Goal: Information Seeking & Learning: Learn about a topic

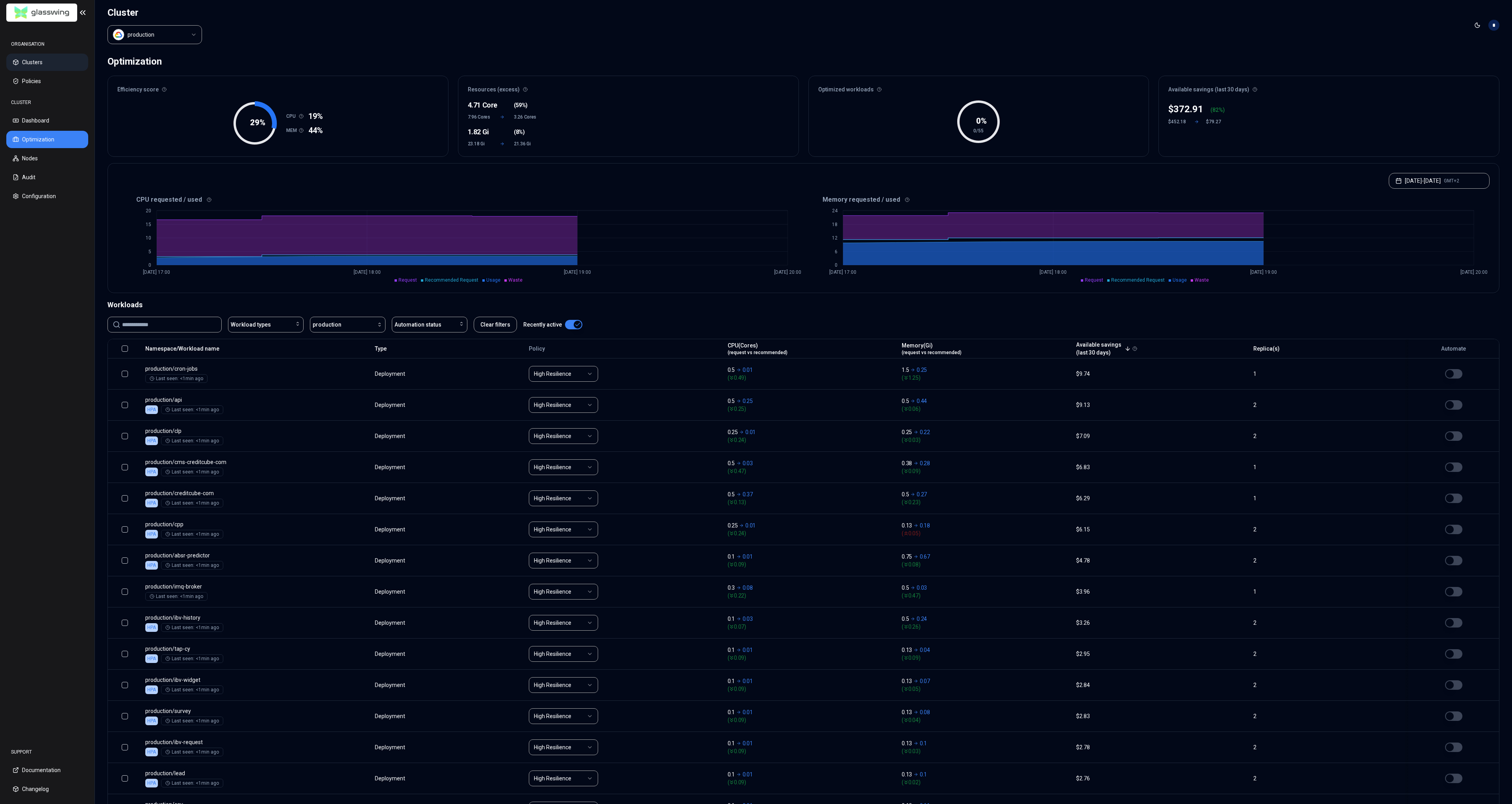
click at [45, 61] on button "Clusters" at bounding box center [48, 62] width 82 height 18
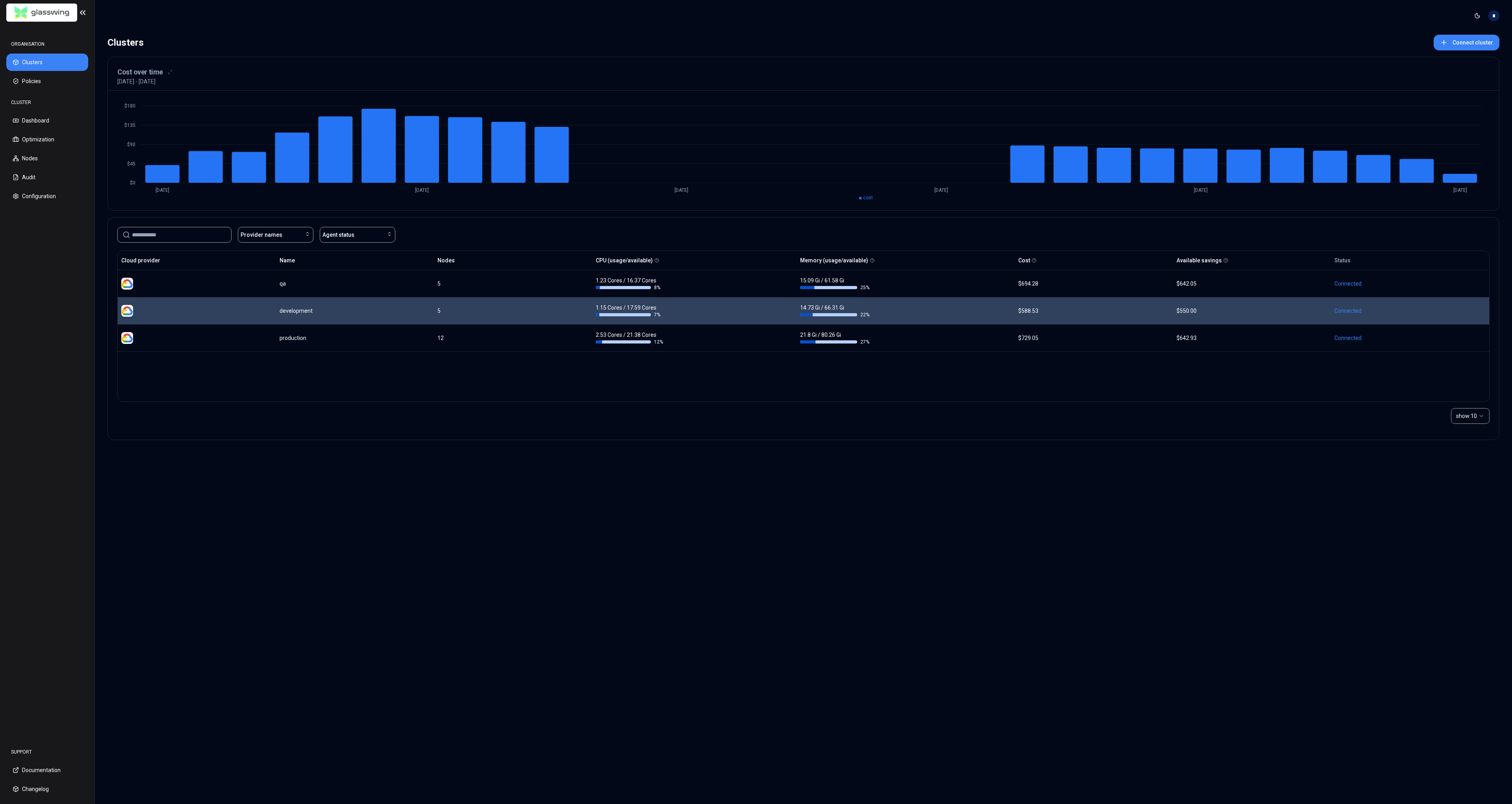
click at [265, 310] on div at bounding box center [197, 311] width 151 height 12
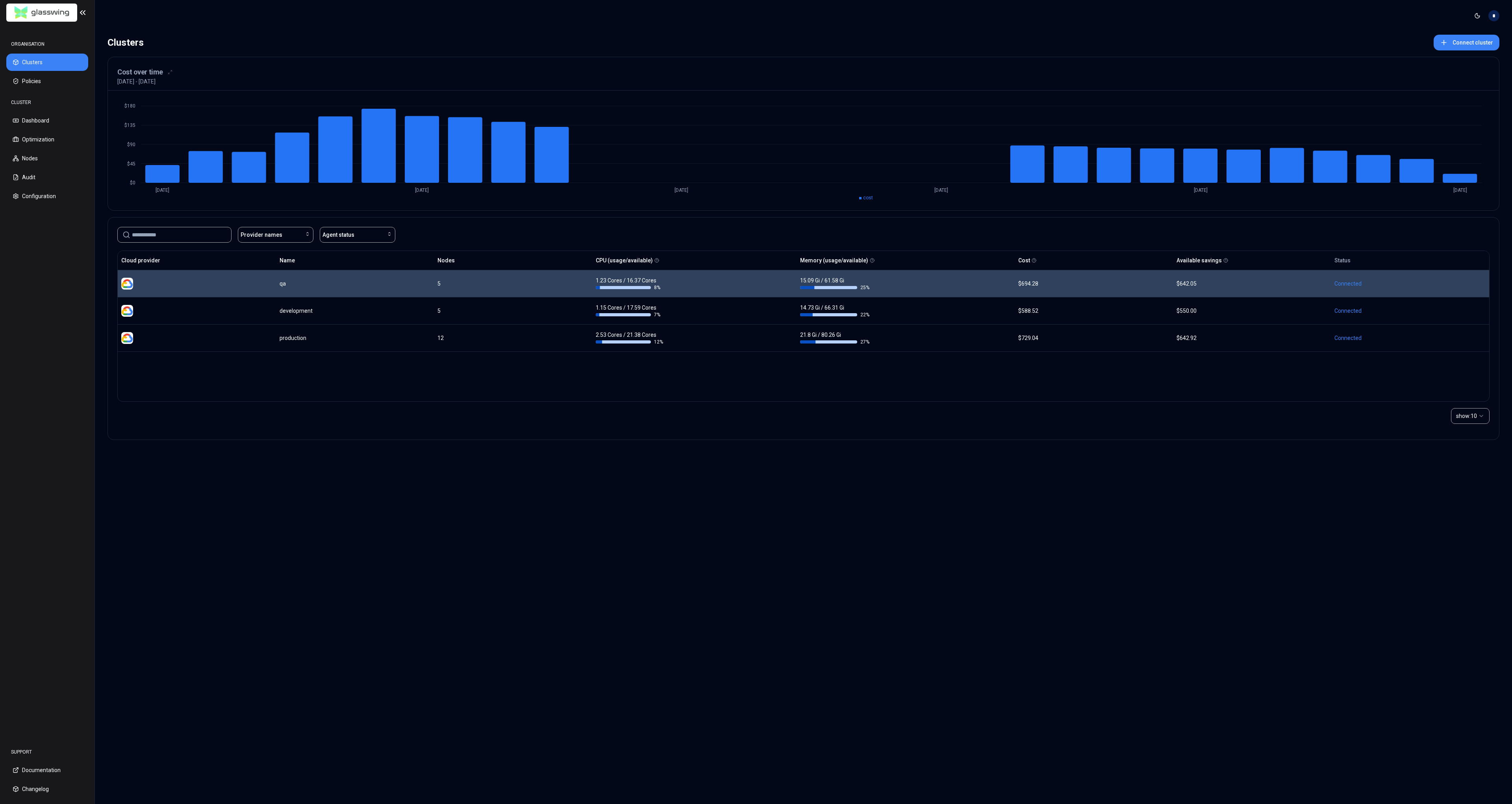
click at [223, 285] on div at bounding box center [197, 284] width 151 height 12
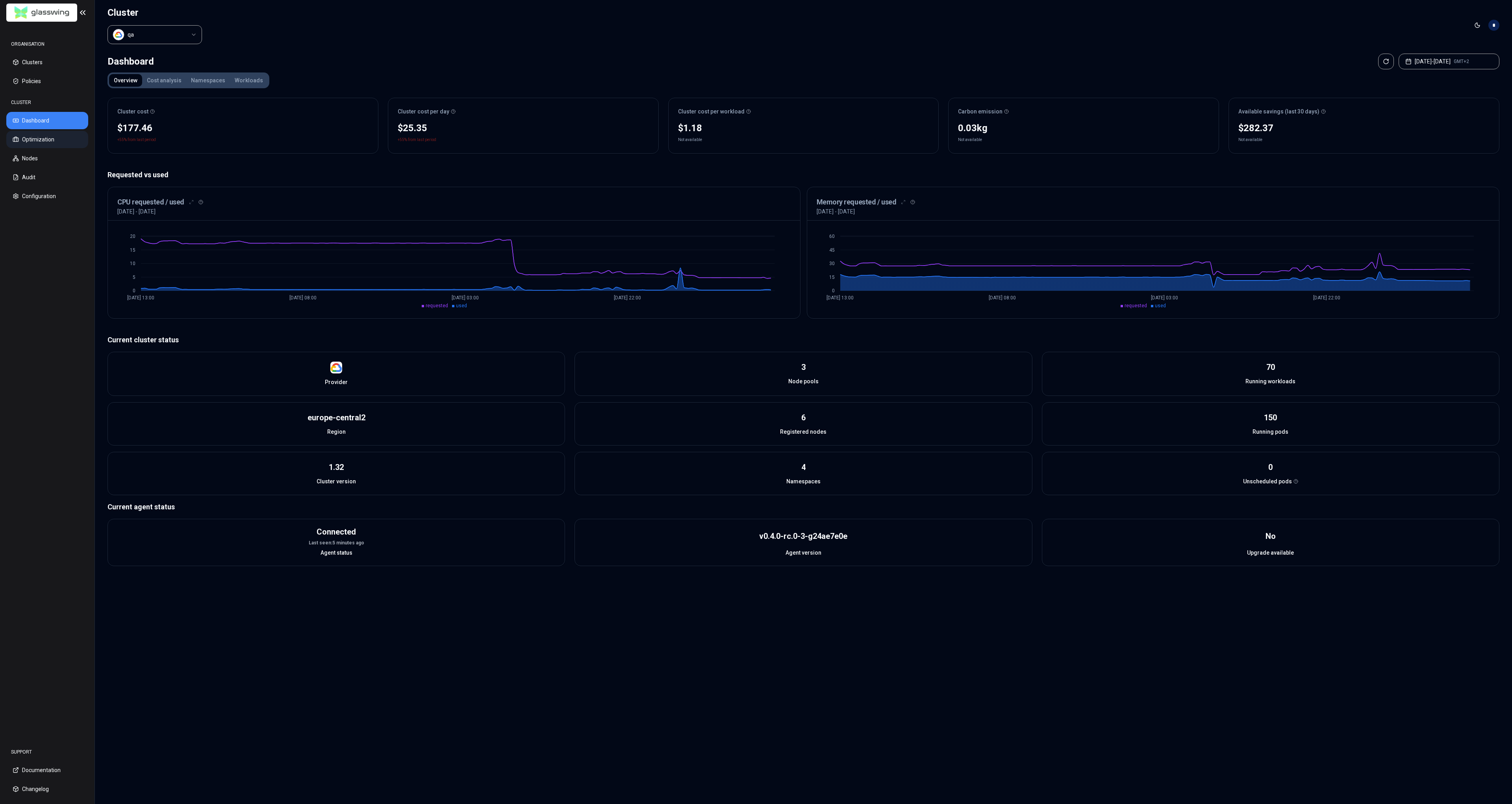
click at [58, 138] on button "Optimization" at bounding box center [48, 140] width 82 height 18
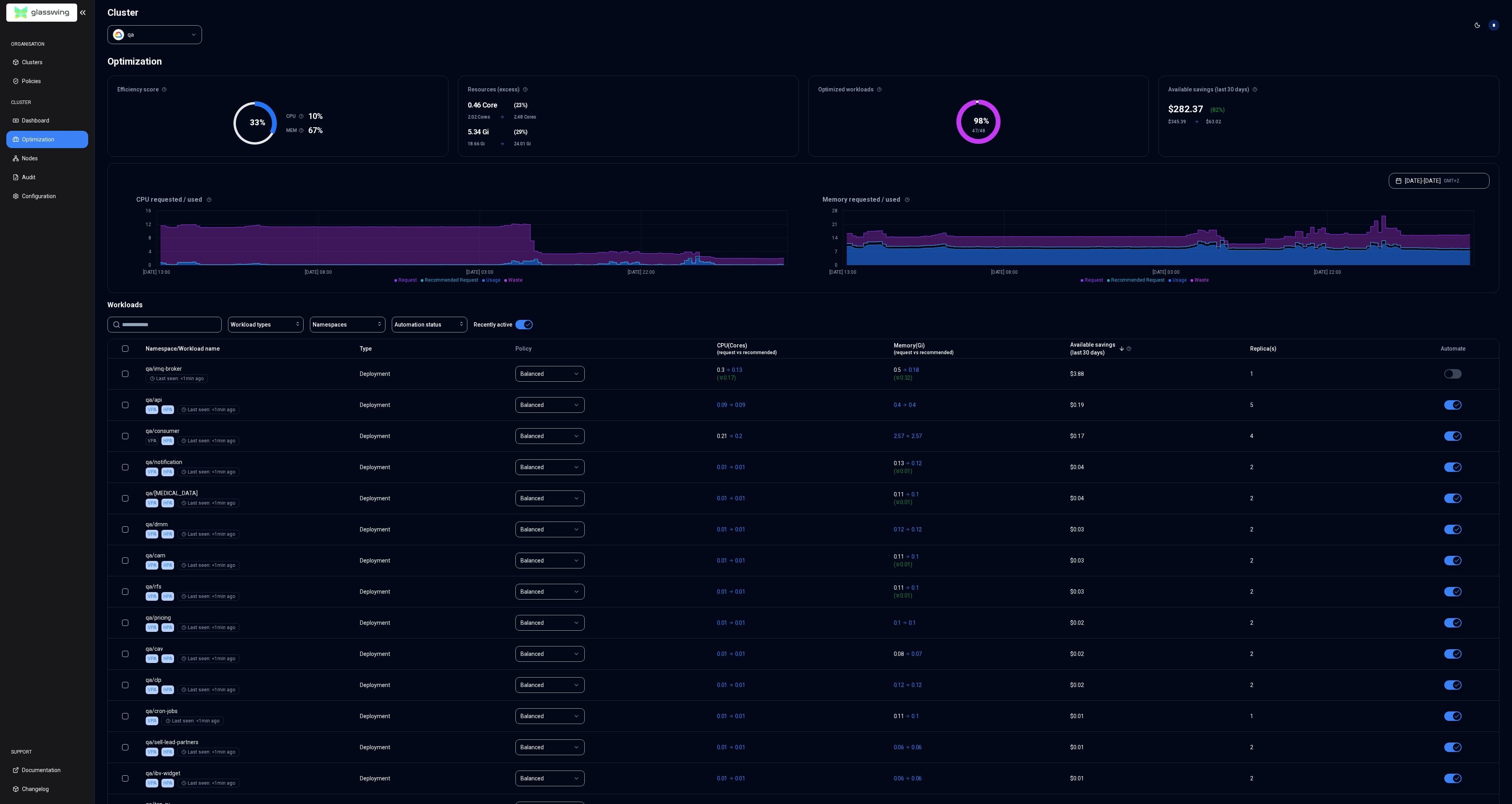
click at [167, 36] on html "ORGANISATION Clusters Policies CLUSTER Dashboard Optimization Nodes Audit Confi…" at bounding box center [756, 402] width 1512 height 804
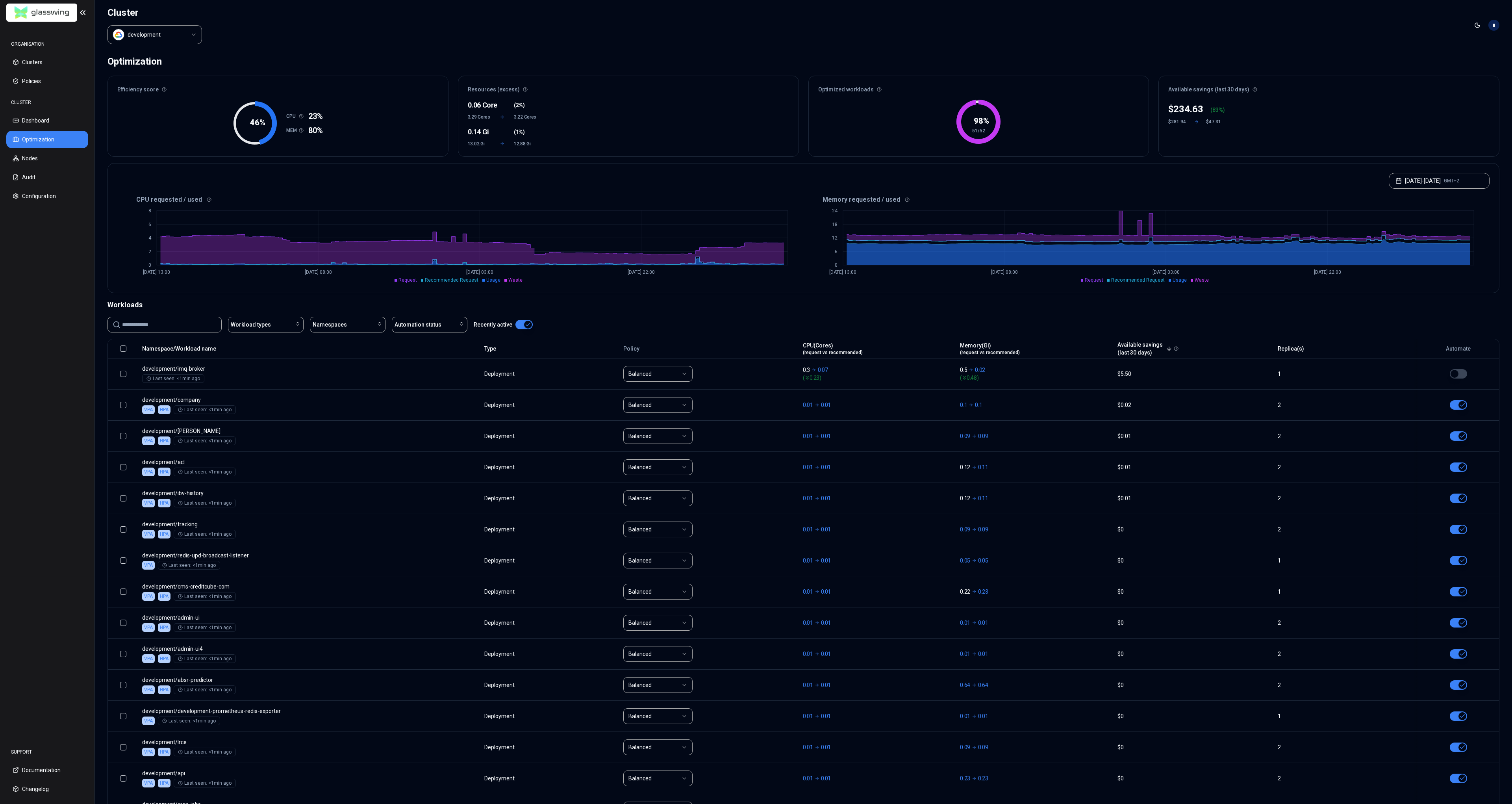
click at [166, 35] on html "ORGANISATION Clusters Policies CLUSTER Dashboard Optimization Nodes Audit Confi…" at bounding box center [756, 402] width 1512 height 804
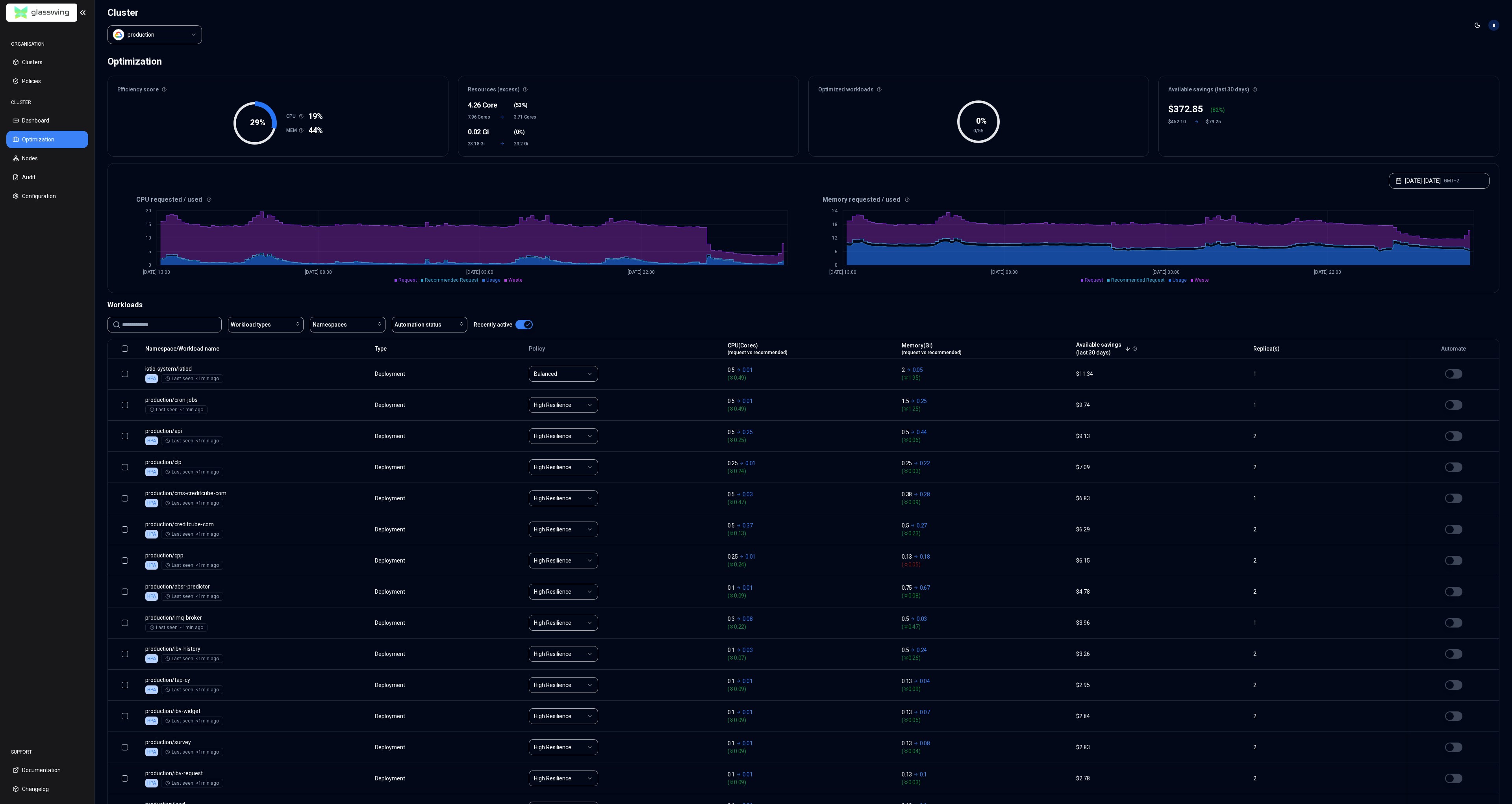
click at [174, 36] on html "ORGANISATION Clusters Policies CLUSTER Dashboard Optimization Nodes Audit Confi…" at bounding box center [756, 402] width 1512 height 804
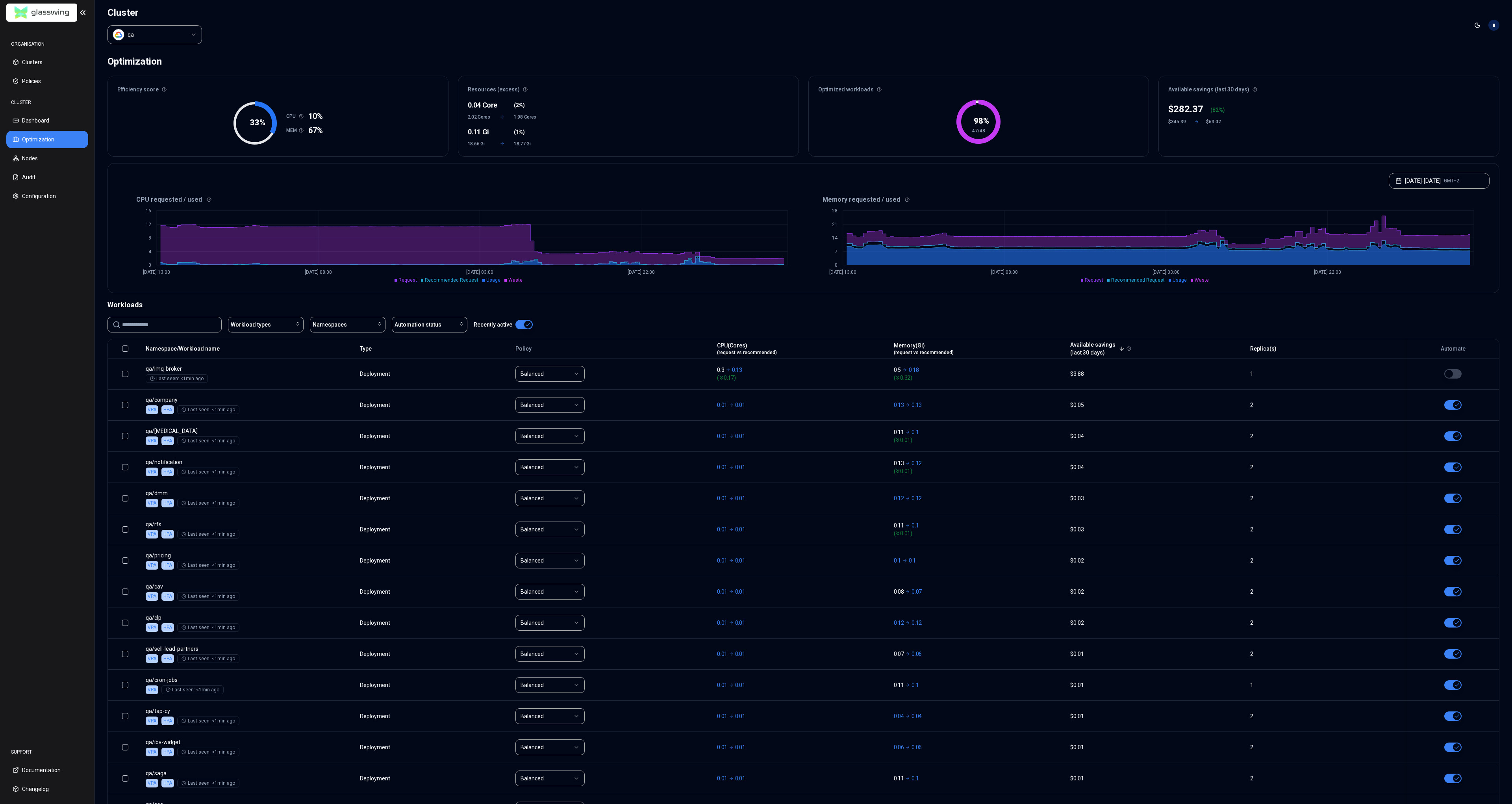
click at [148, 36] on html "ORGANISATION Clusters Policies CLUSTER Dashboard Optimization Nodes Audit Confi…" at bounding box center [756, 402] width 1512 height 804
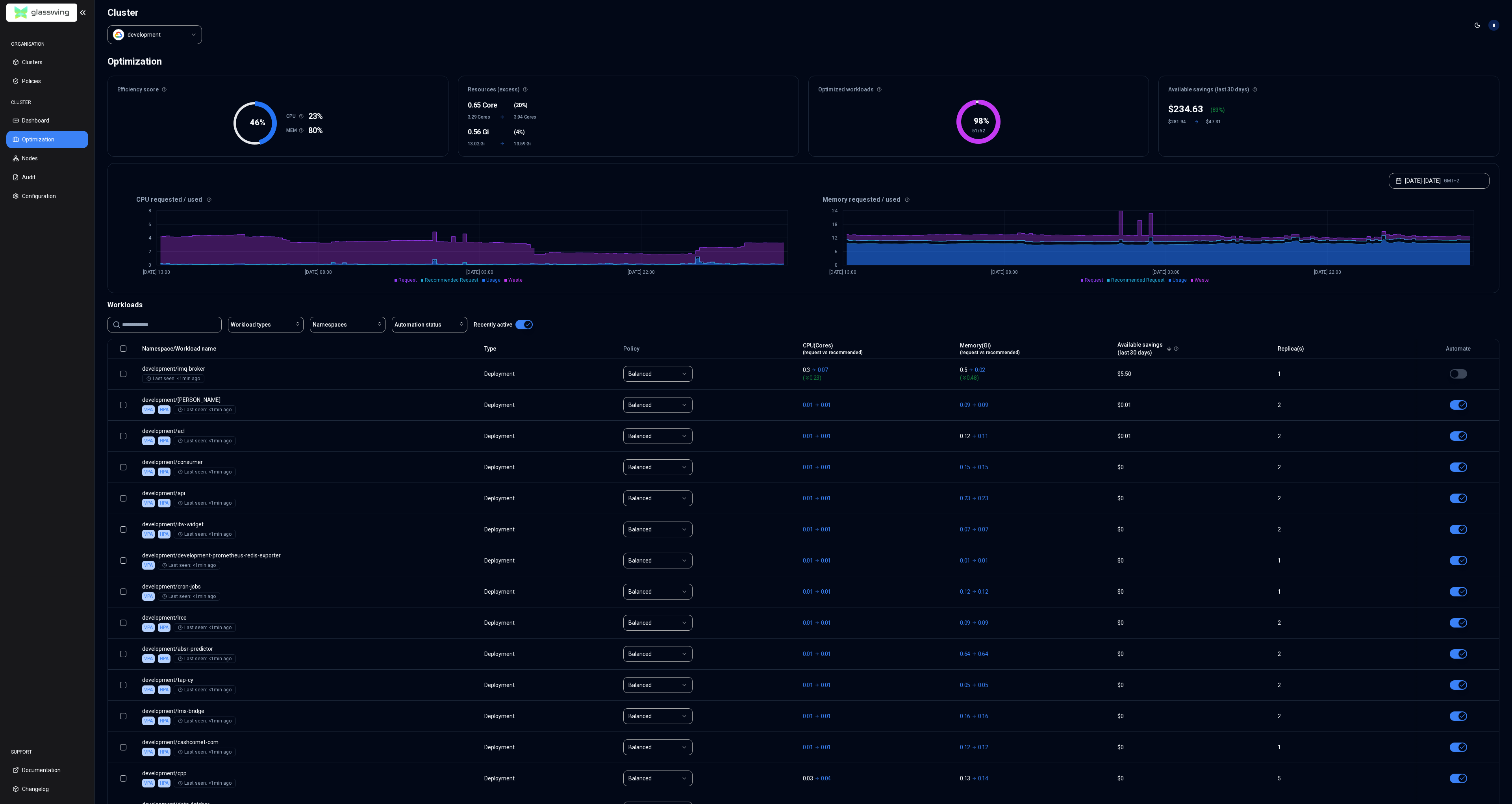
click at [163, 40] on html "ORGANISATION Clusters Policies CLUSTER Dashboard Optimization Nodes Audit Confi…" at bounding box center [756, 402] width 1512 height 804
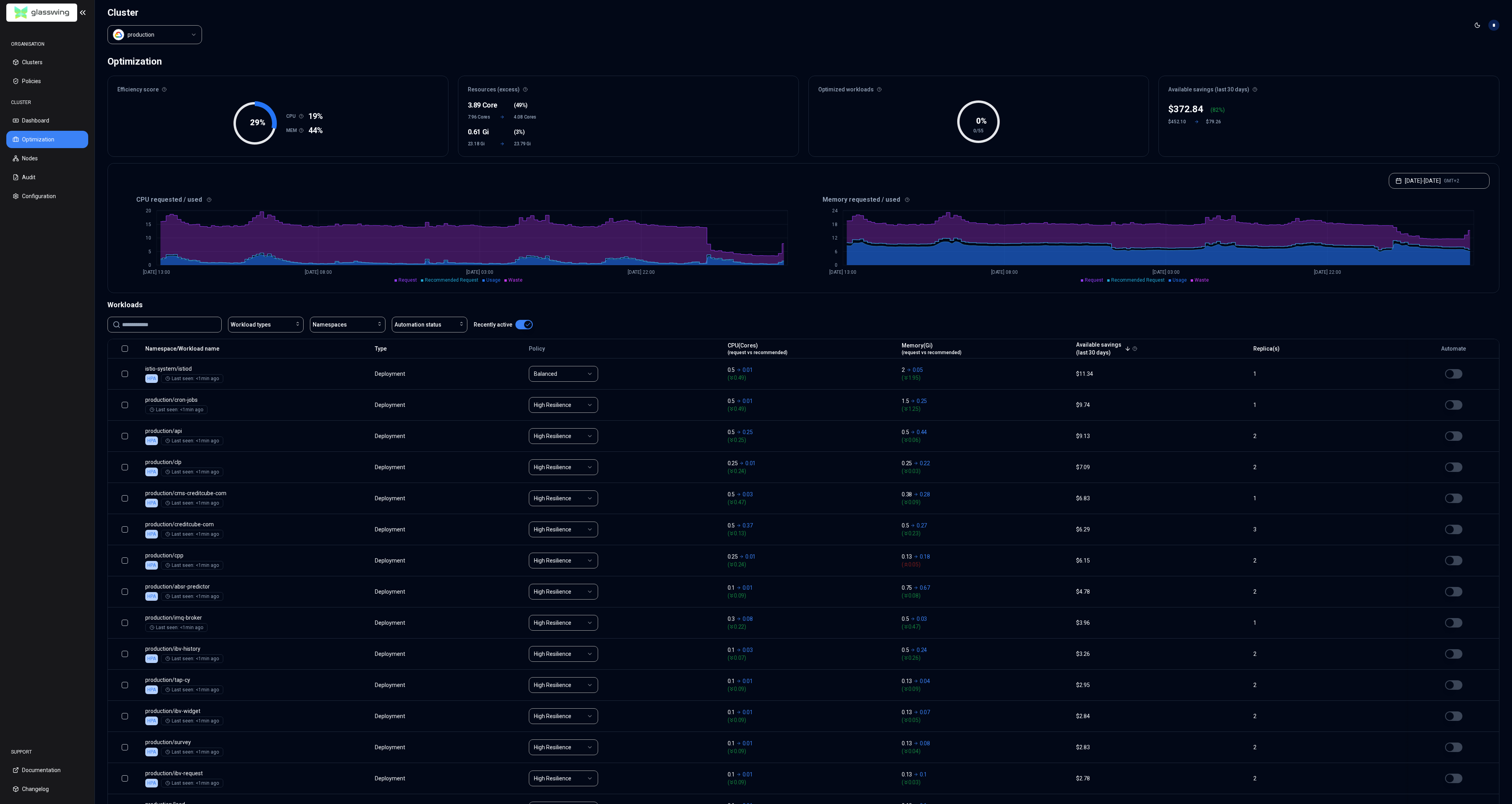
click at [656, 302] on div "Workloads" at bounding box center [803, 305] width 1392 height 11
click at [83, 16] on icon at bounding box center [83, 12] width 9 height 9
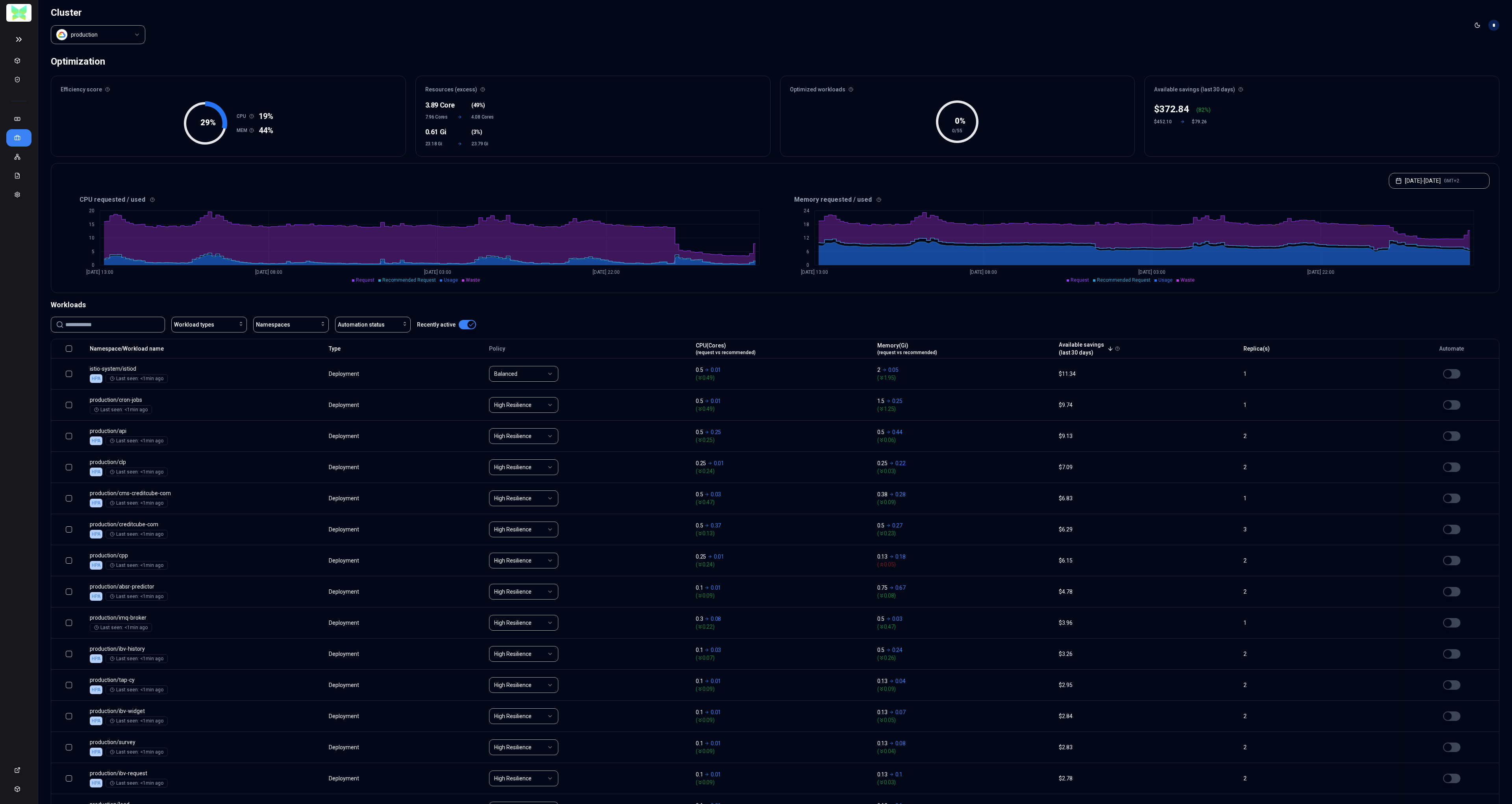
click at [20, 39] on icon at bounding box center [19, 39] width 16 height 9
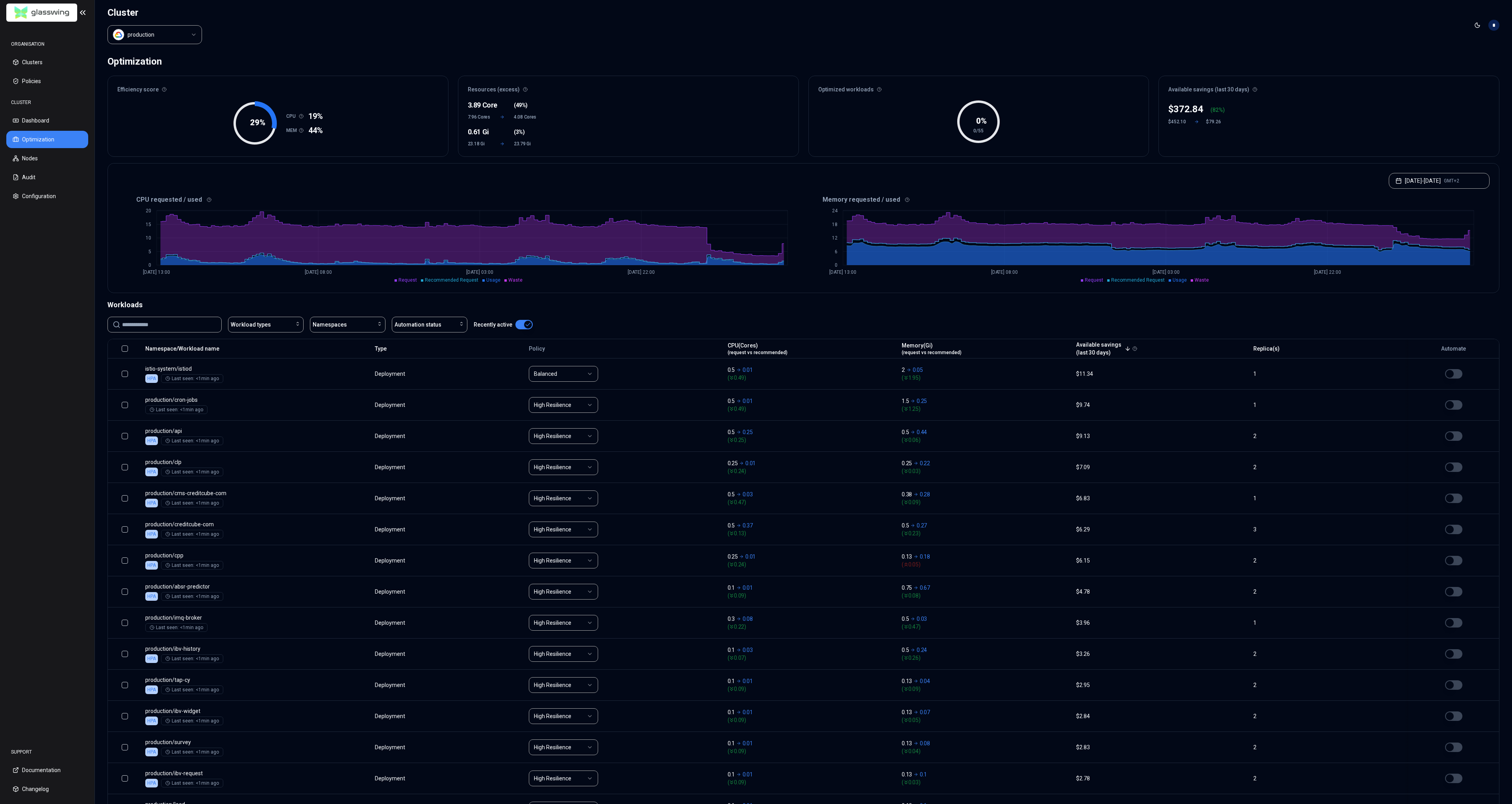
click at [578, 319] on div "Workload types Namespaces Automation status Recently active" at bounding box center [803, 324] width 1392 height 16
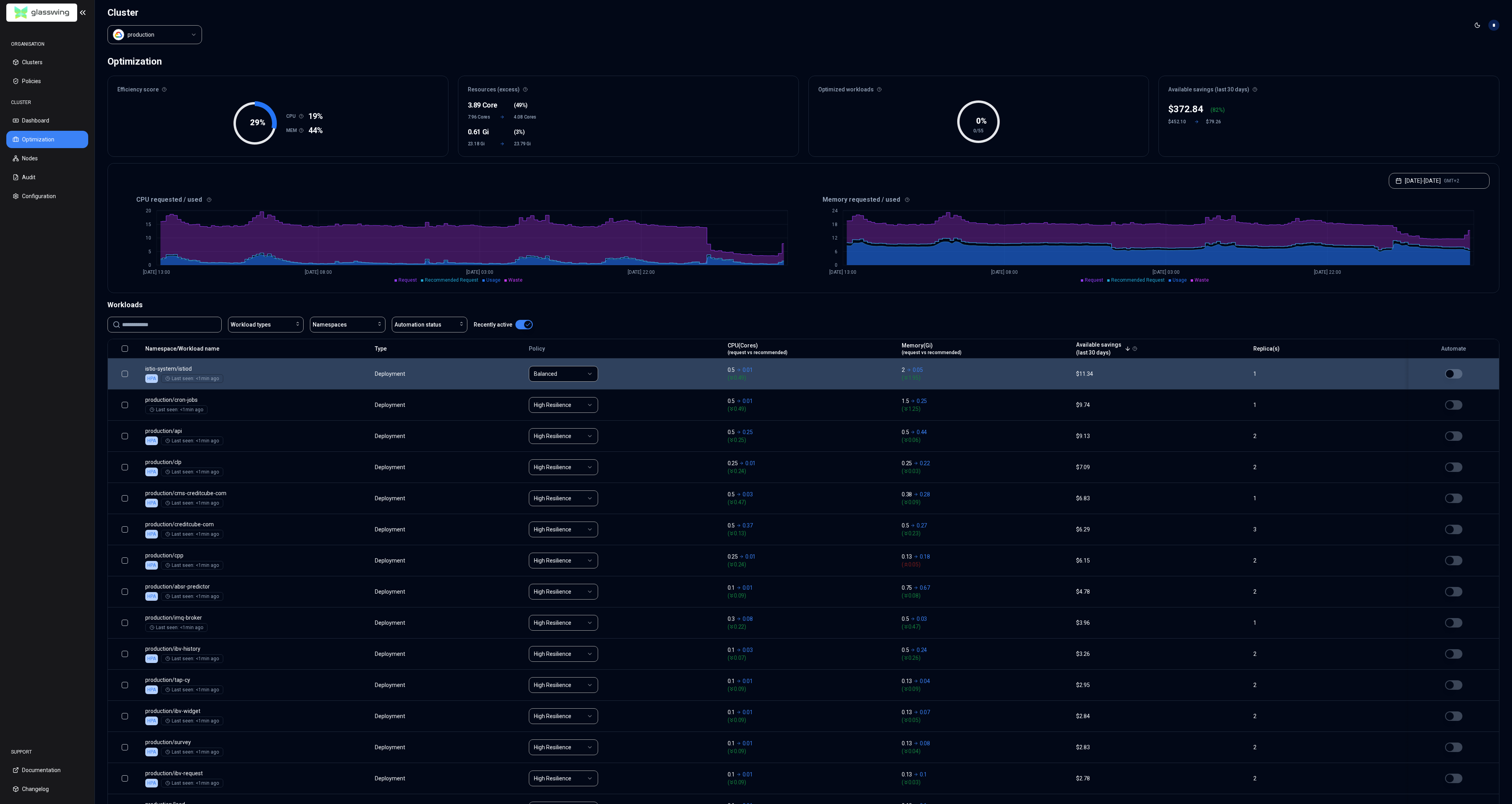
click at [581, 377] on html "ORGANISATION Clusters Policies CLUSTER Dashboard Optimization Nodes Audit Confi…" at bounding box center [756, 402] width 1512 height 804
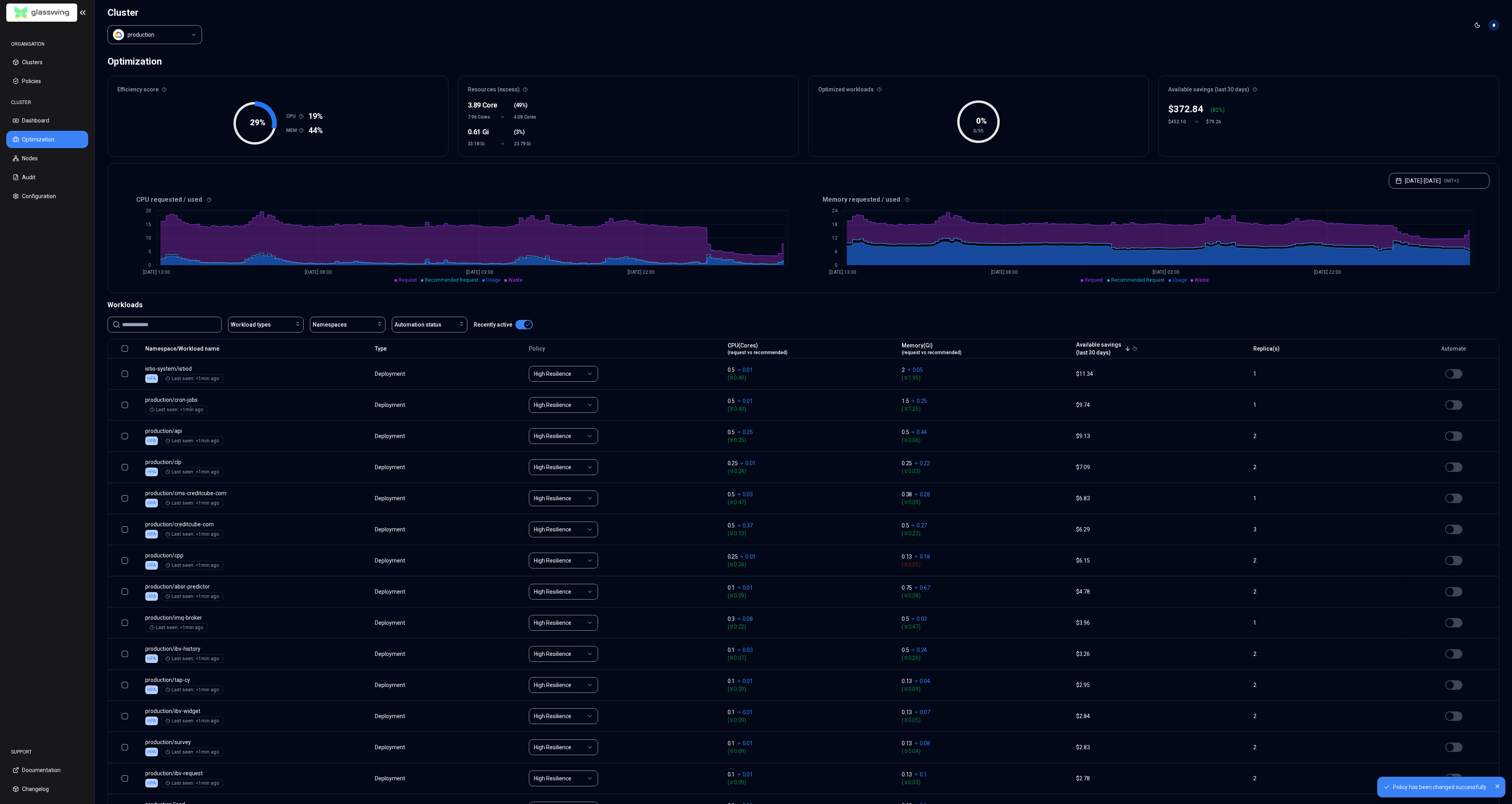
click at [1497, 786] on icon "Close" at bounding box center [1497, 786] width 3 height 3
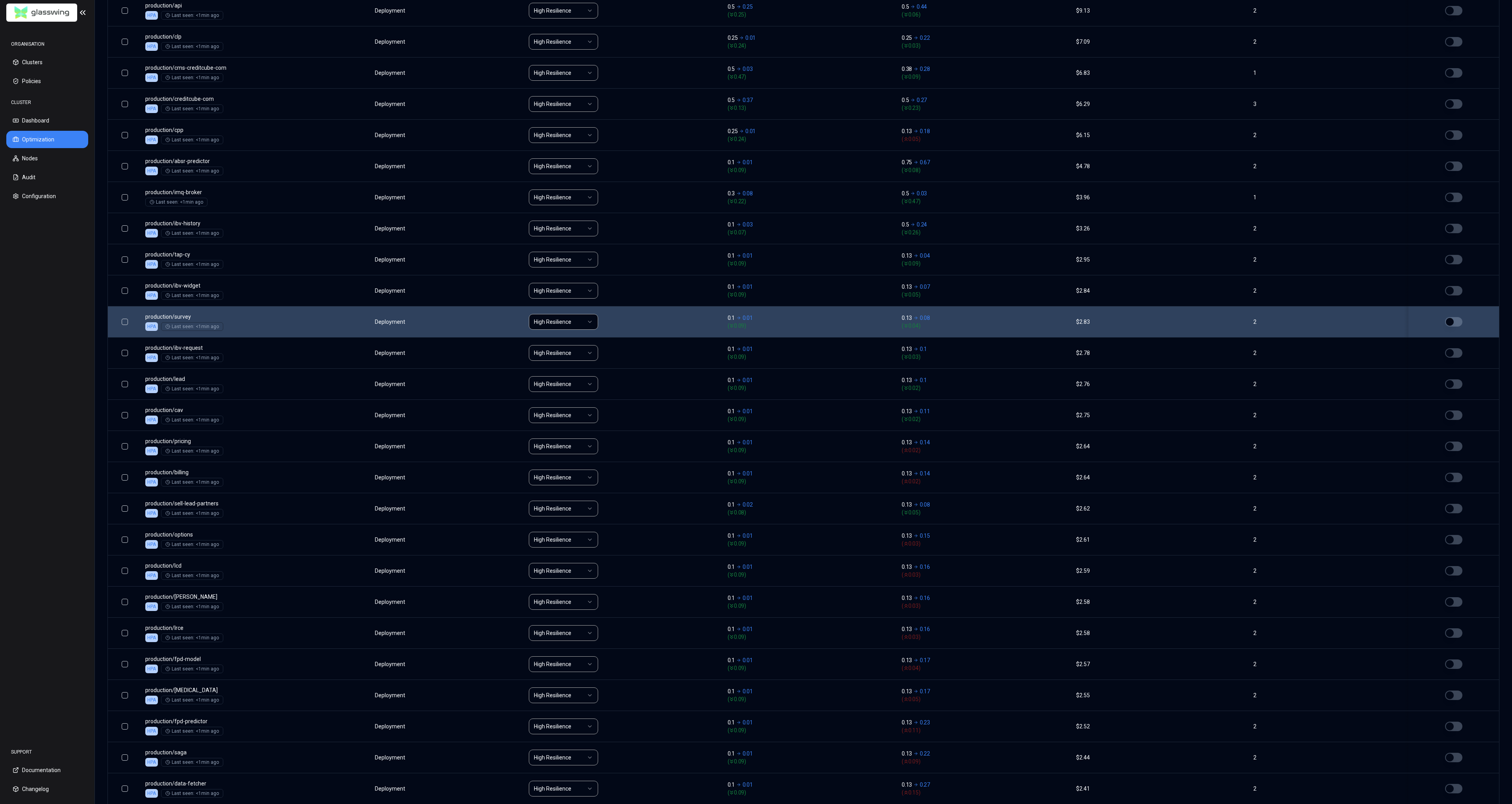
scroll to position [529, 0]
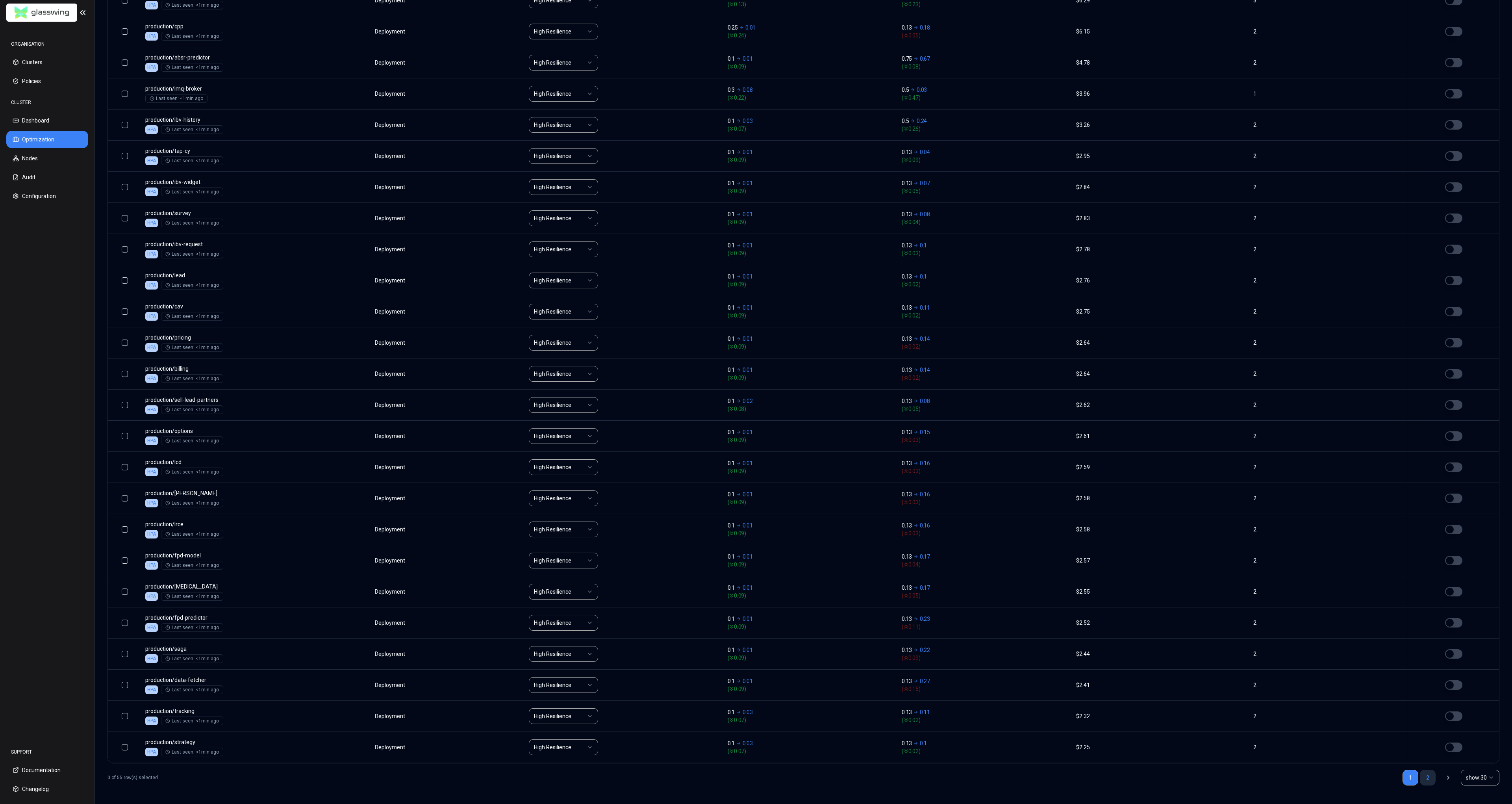
click at [1430, 779] on link "2" at bounding box center [1427, 778] width 16 height 16
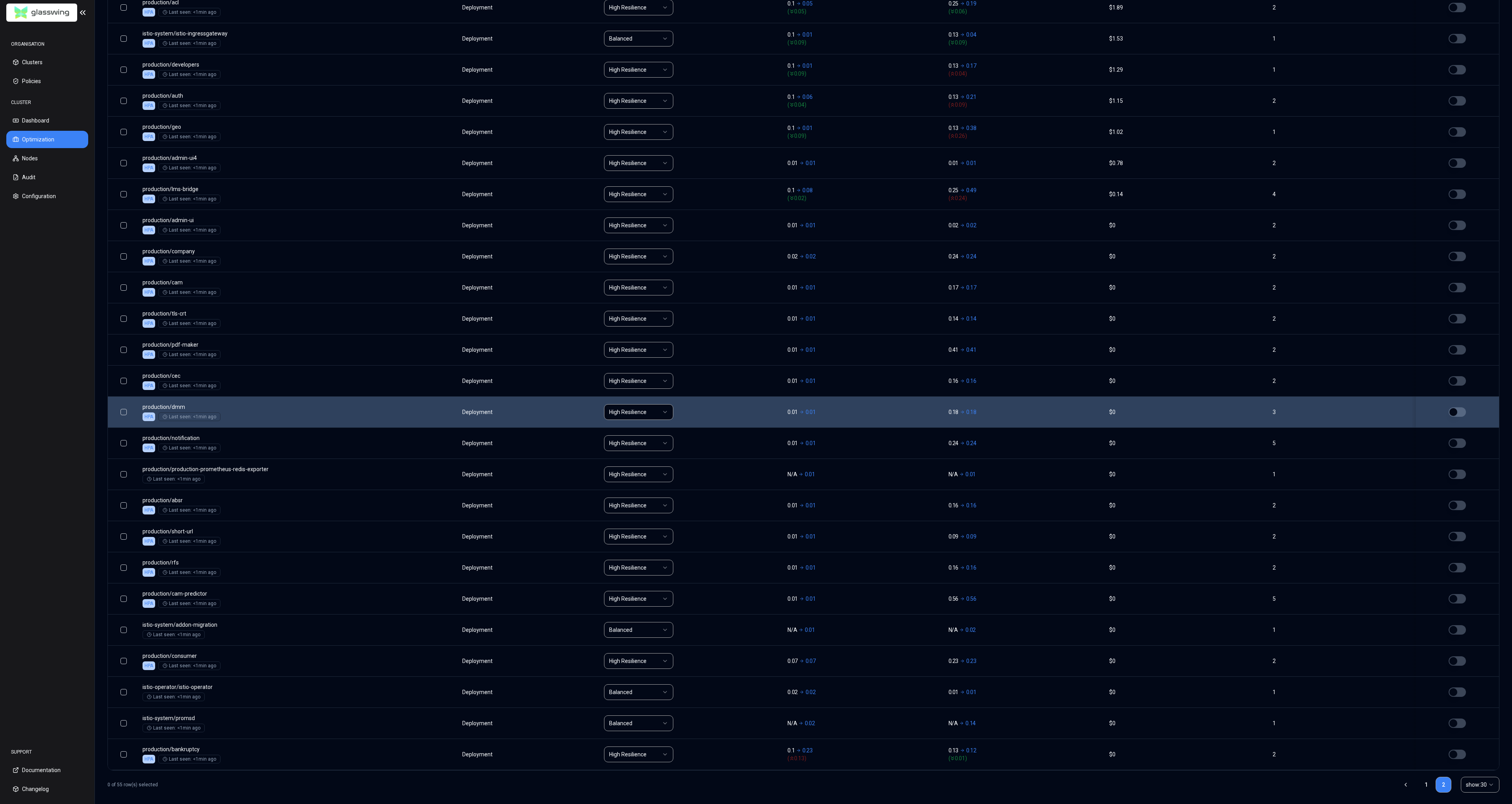
scroll to position [374, 0]
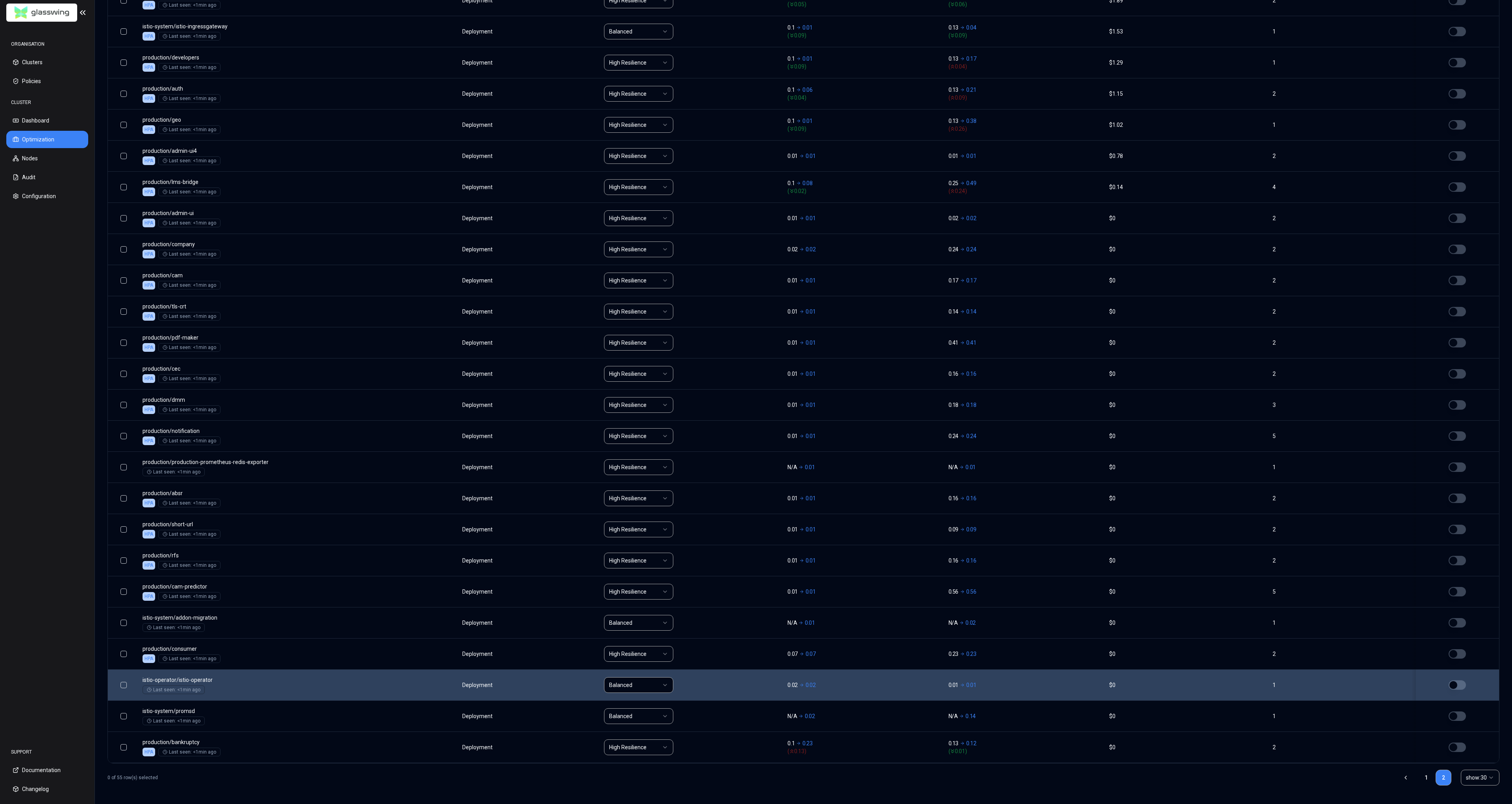
click at [656, 687] on html "ORGANISATION Clusters Policies CLUSTER Dashboard Optimization Nodes Audit Confi…" at bounding box center [756, 402] width 1512 height 804
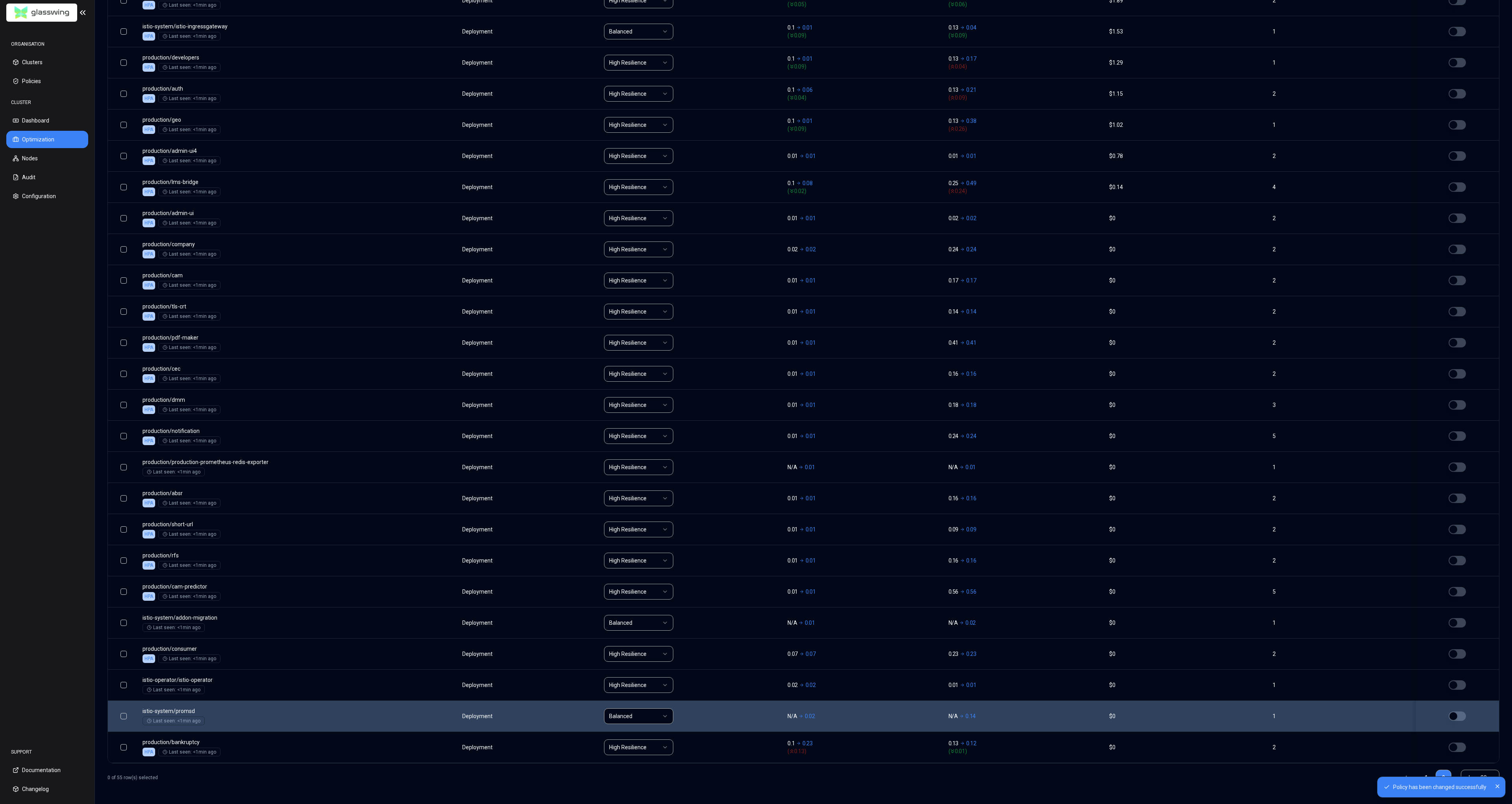
click at [645, 717] on html "Policy has been changed successfully ORGANISATION Clusters Policies CLUSTER Das…" at bounding box center [756, 402] width 1512 height 804
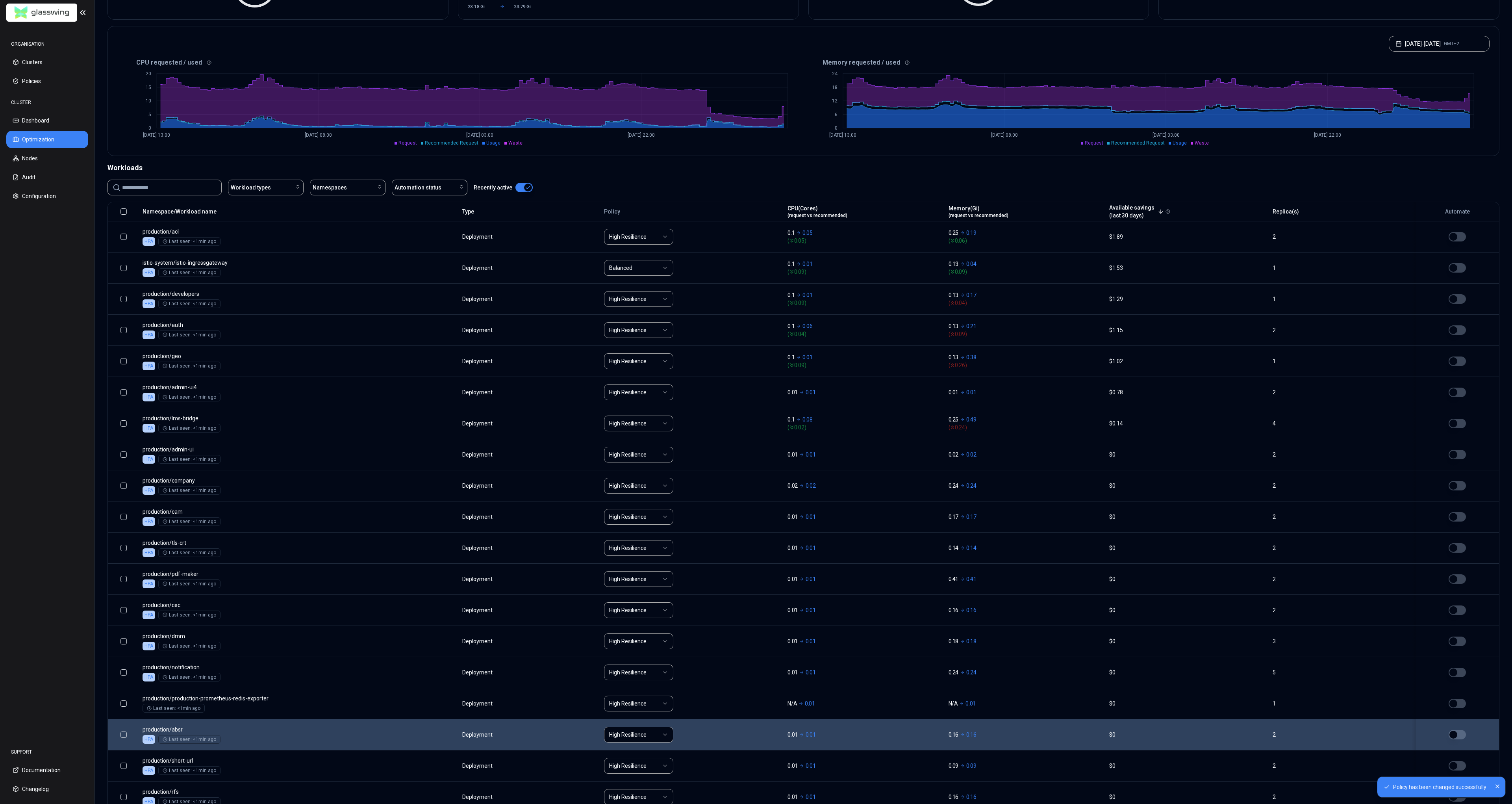
scroll to position [0, 0]
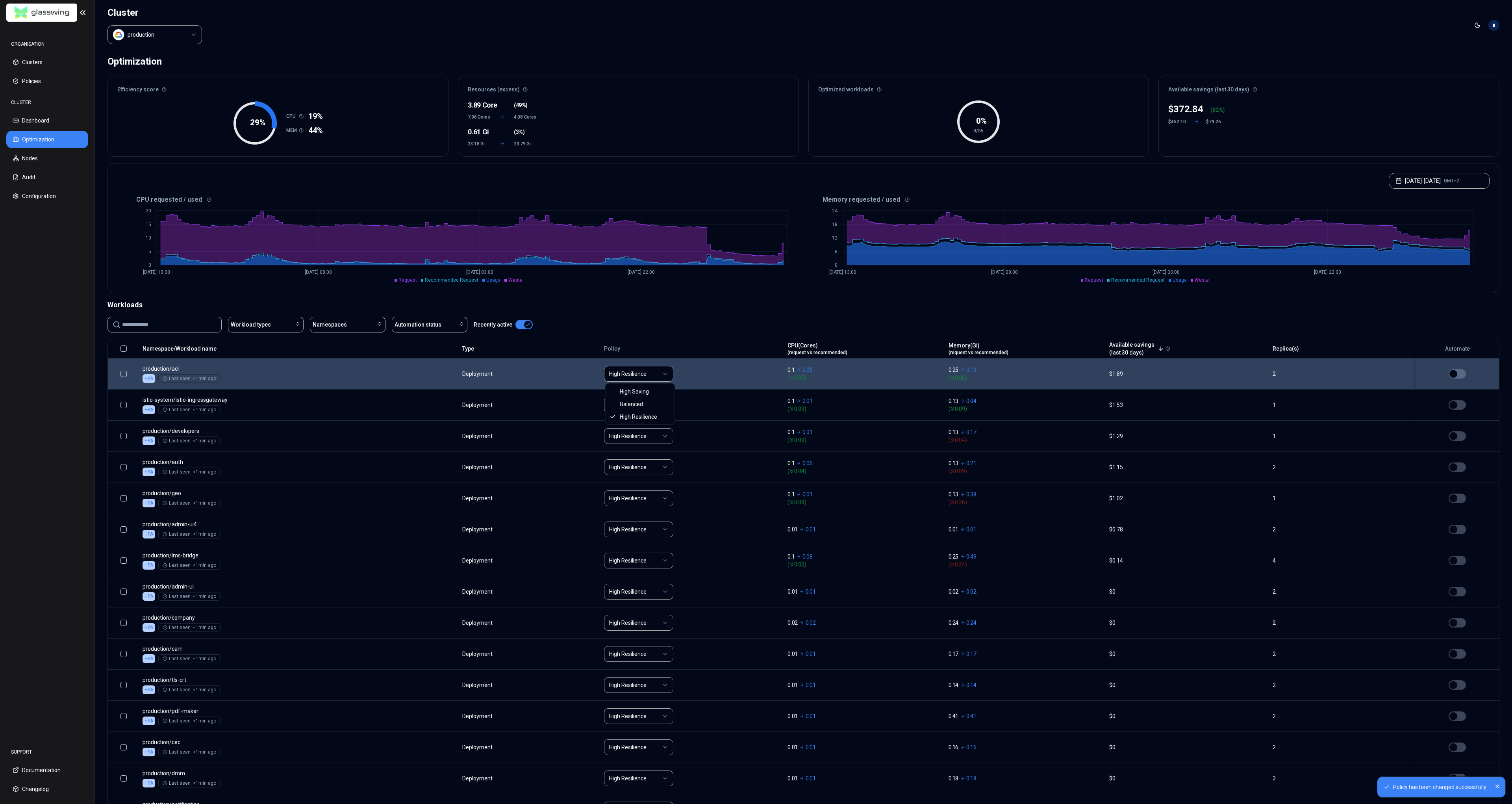
click at [651, 372] on html "Policy has been changed successfully ORGANISATION Clusters Policies CLUSTER Das…" at bounding box center [756, 402] width 1512 height 804
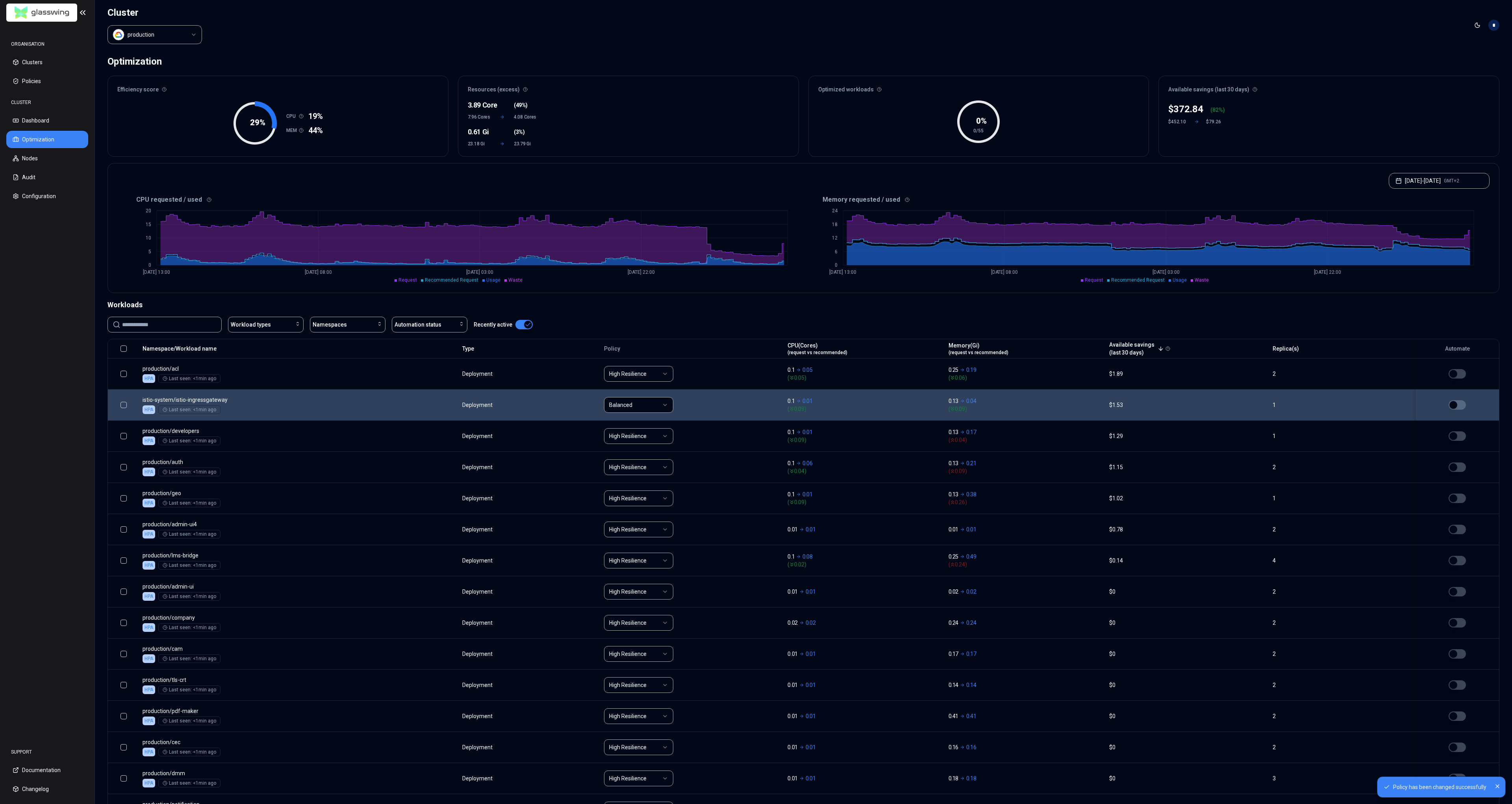
click at [646, 402] on html "Policy has been changed successfully ORGANISATION Clusters Policies CLUSTER Das…" at bounding box center [756, 402] width 1512 height 804
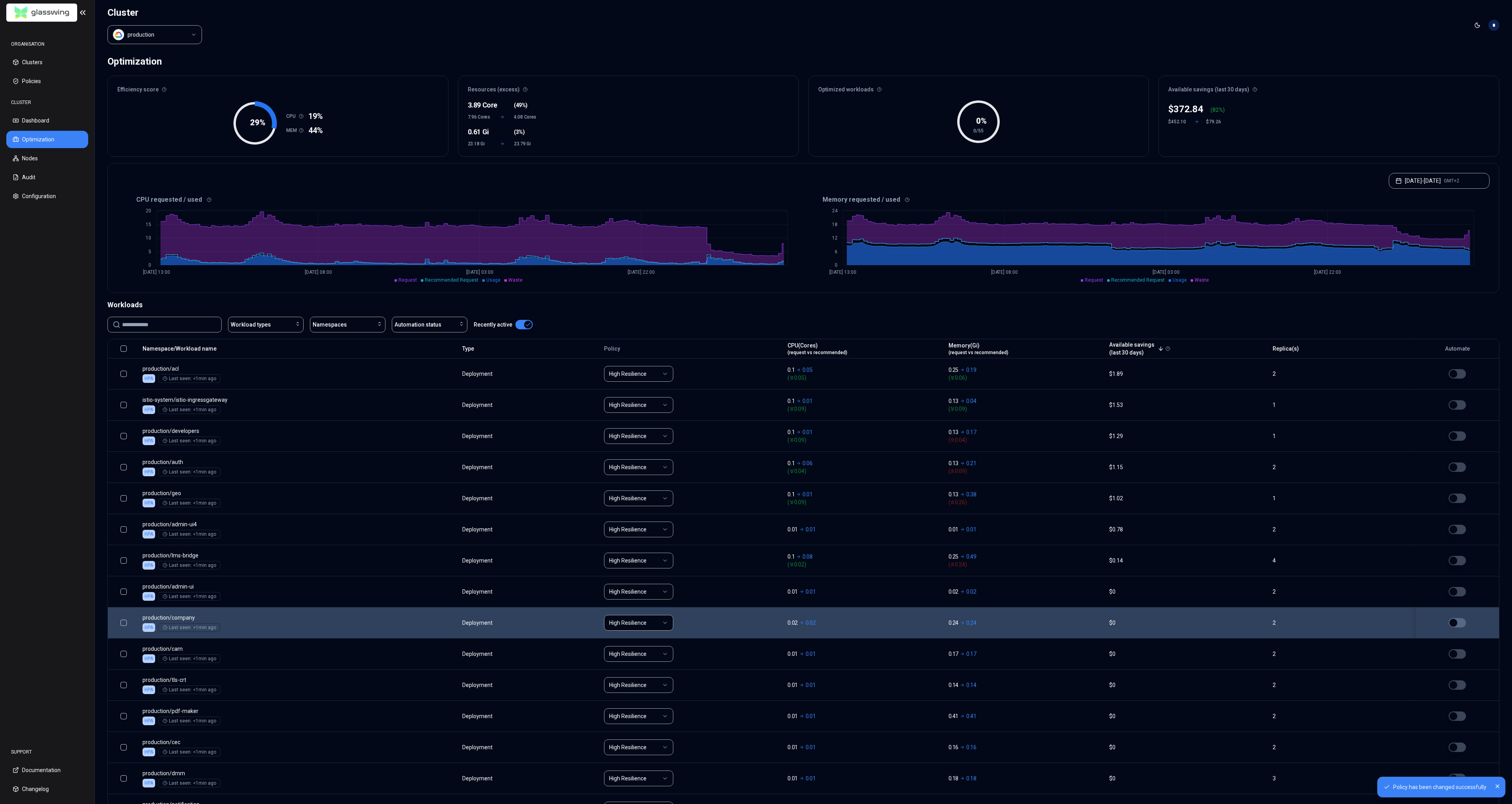
scroll to position [374, 0]
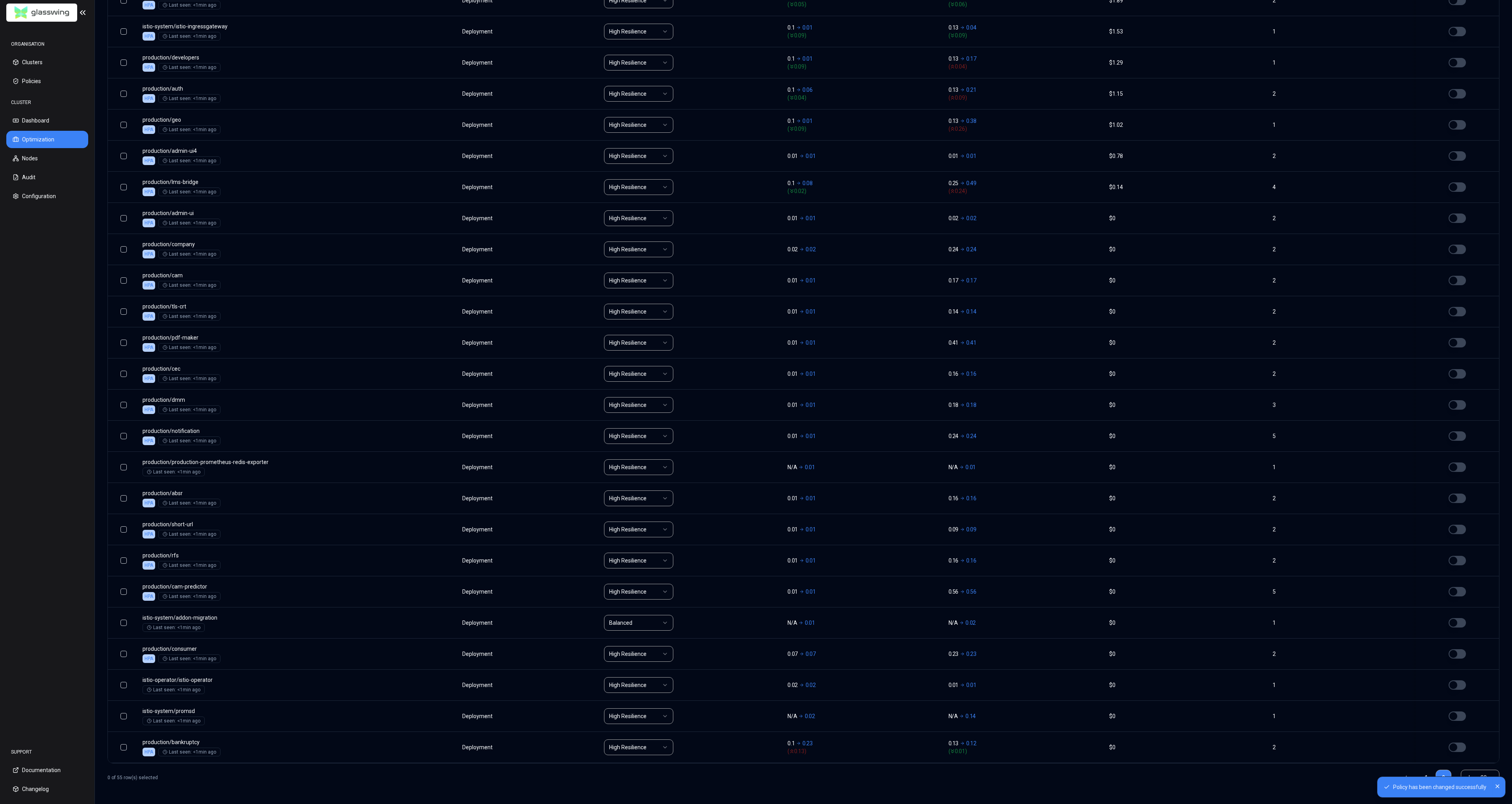
click at [1496, 786] on icon "Close" at bounding box center [1497, 786] width 6 height 6
click at [1422, 781] on link "1" at bounding box center [1426, 778] width 16 height 16
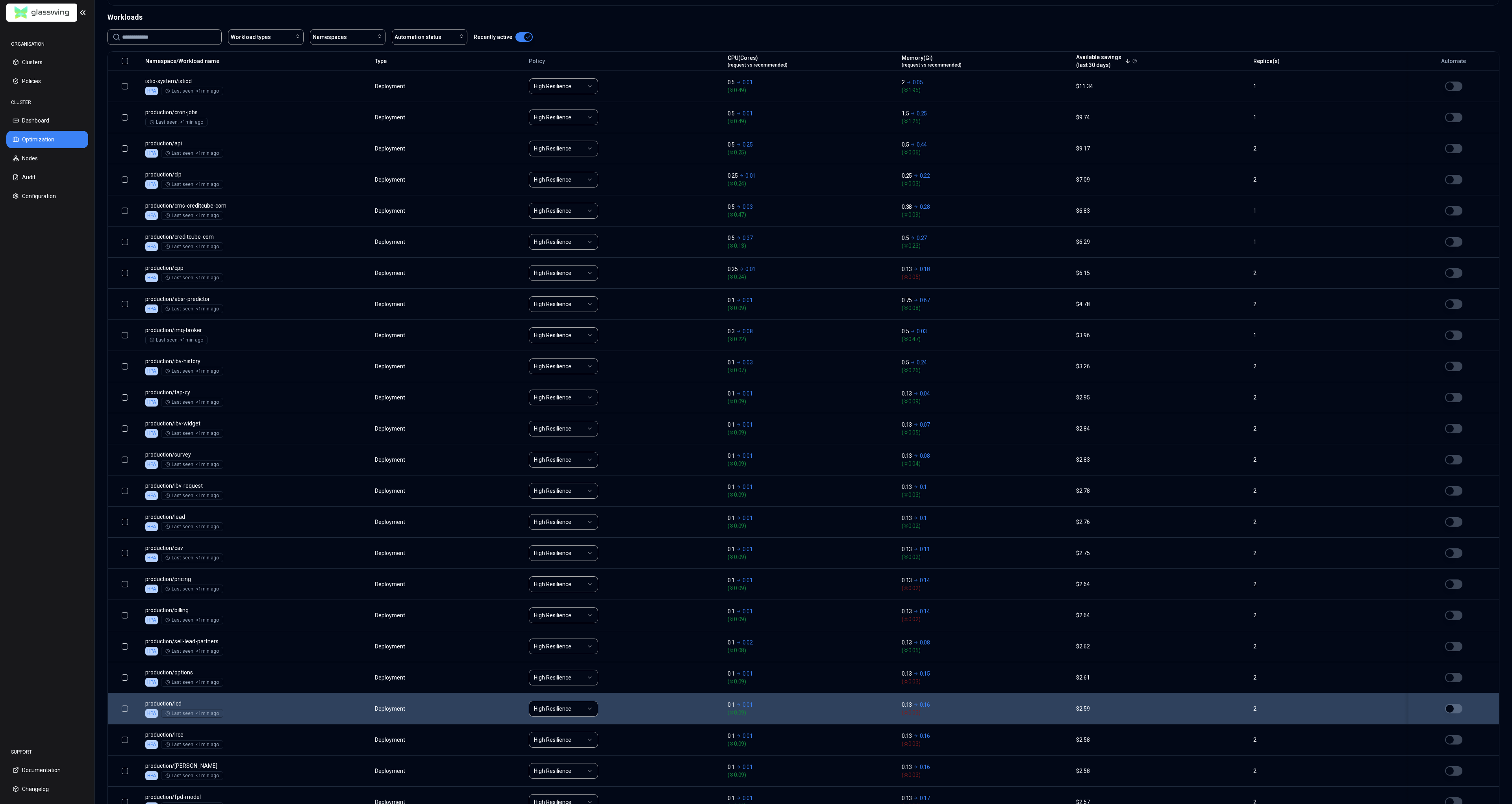
scroll to position [529, 0]
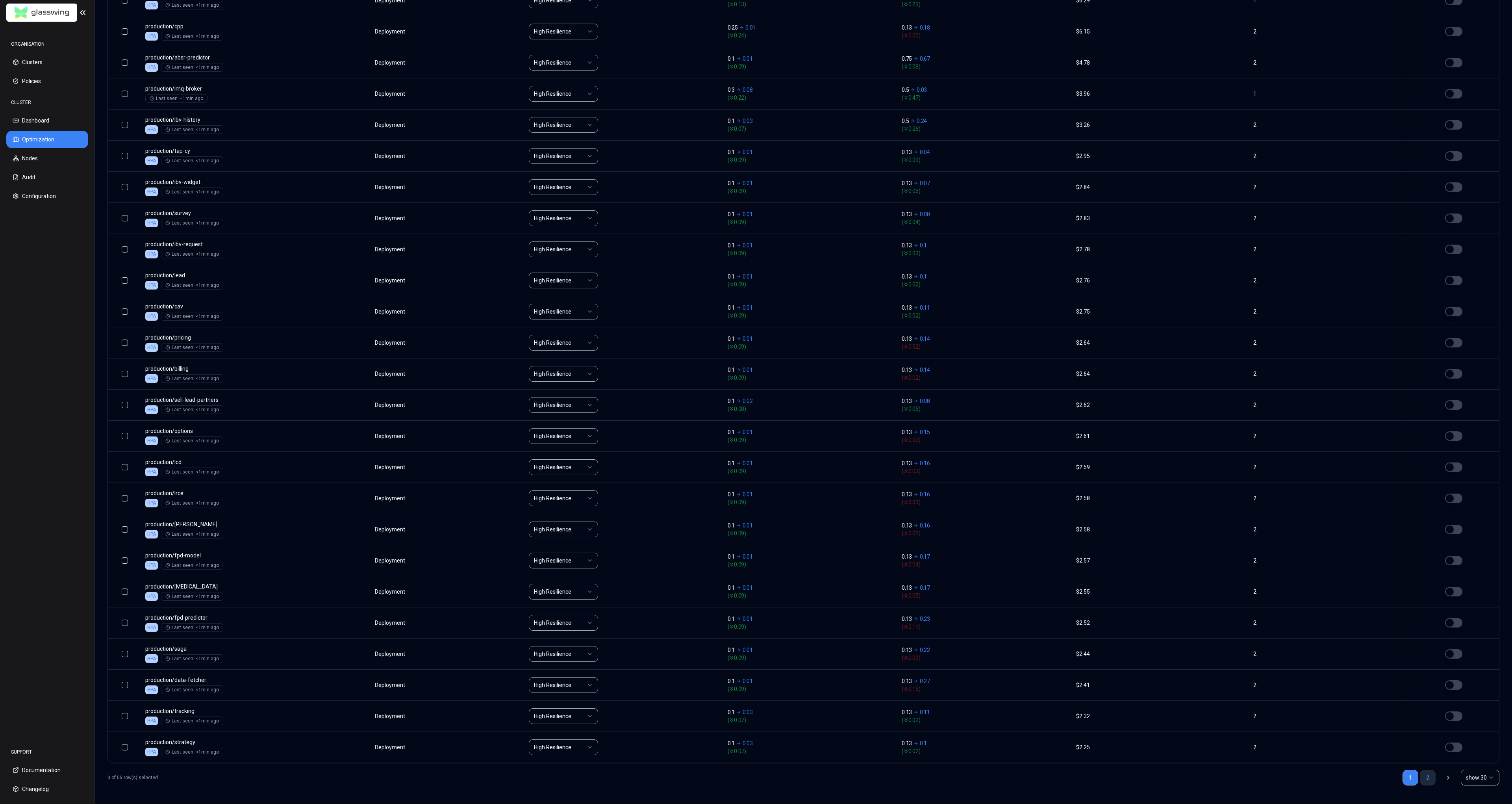
click at [1424, 781] on link "2" at bounding box center [1427, 778] width 16 height 16
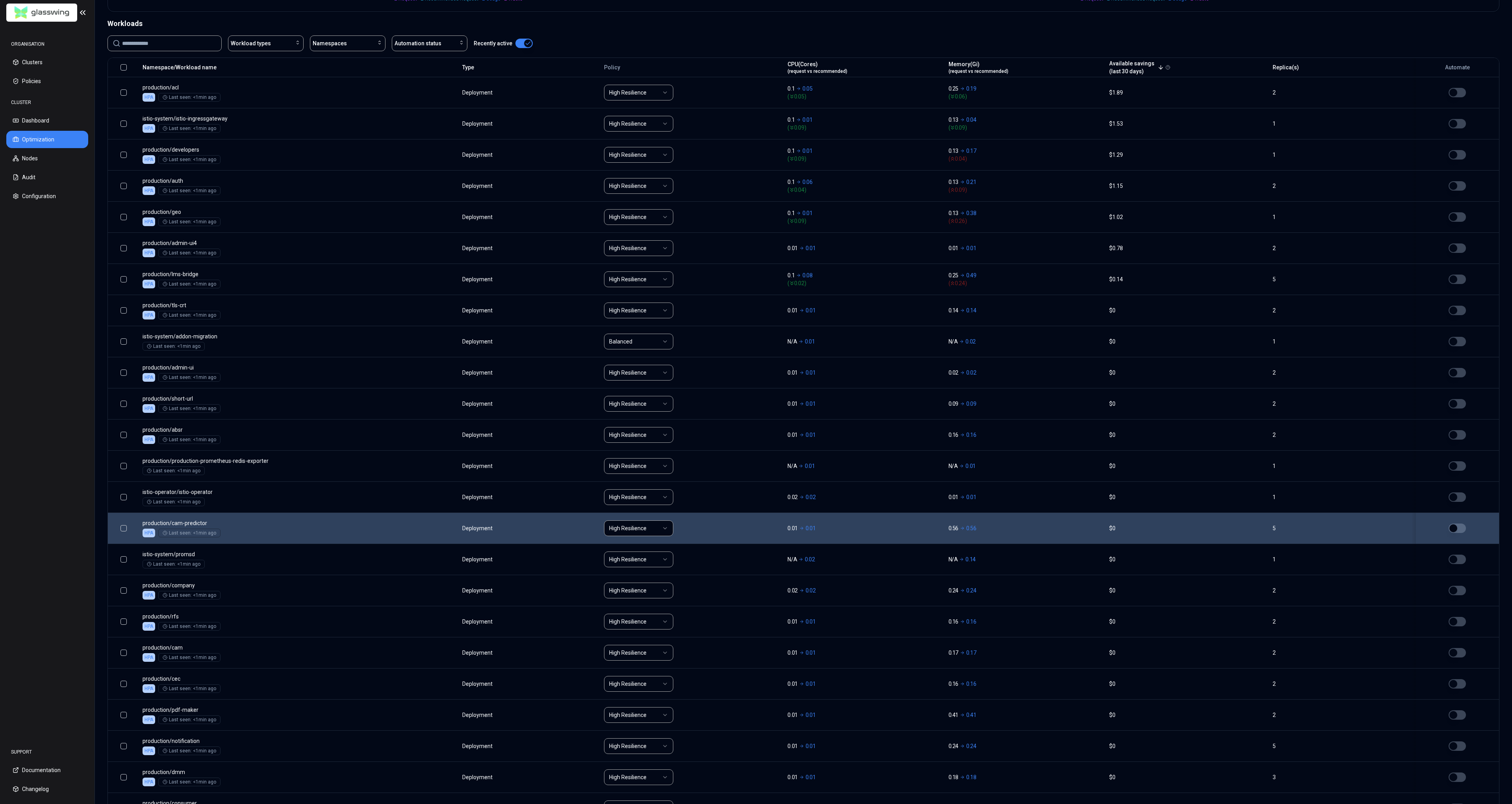
scroll to position [374, 0]
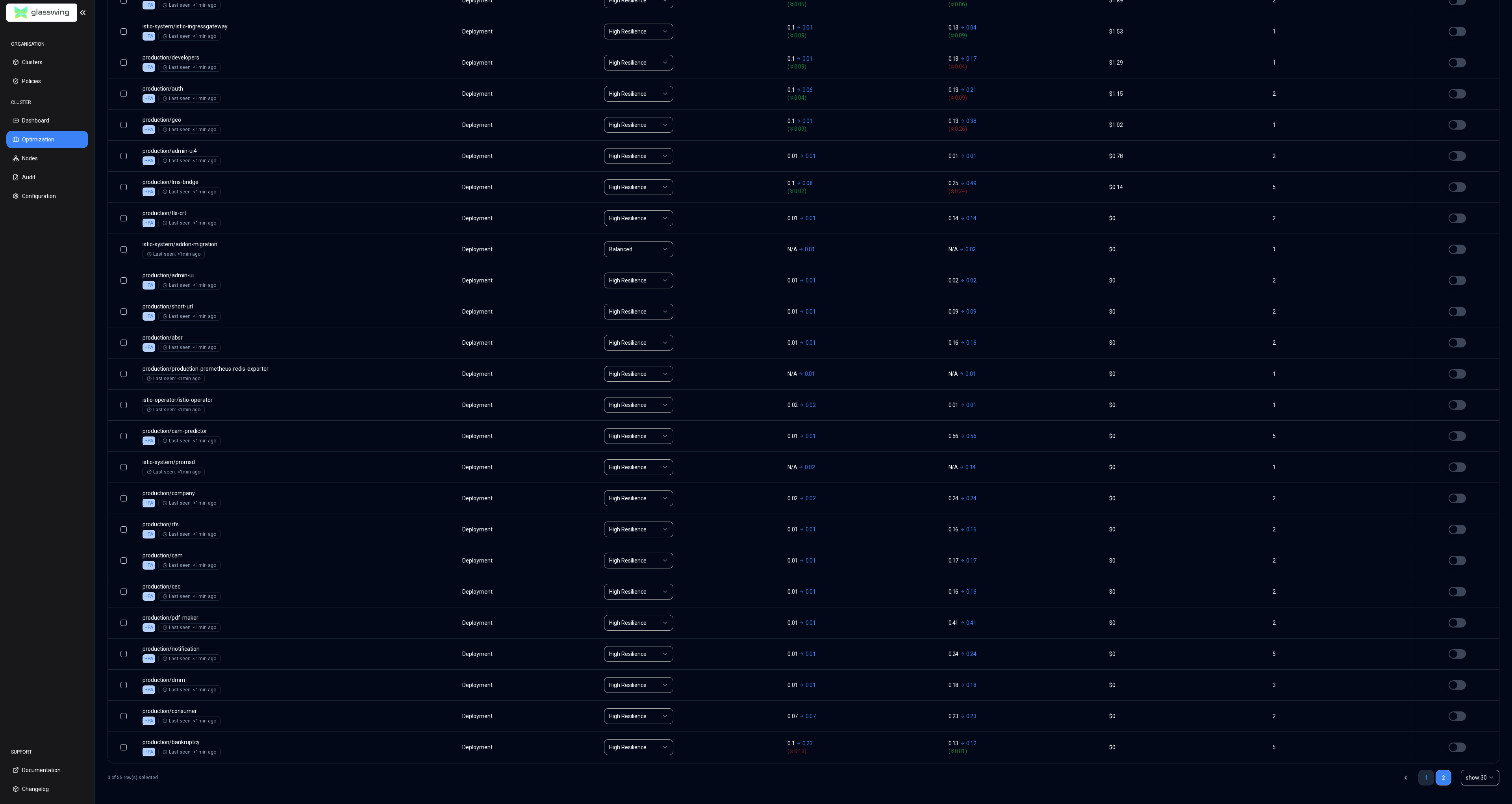
click at [1425, 781] on link "1" at bounding box center [1426, 778] width 16 height 16
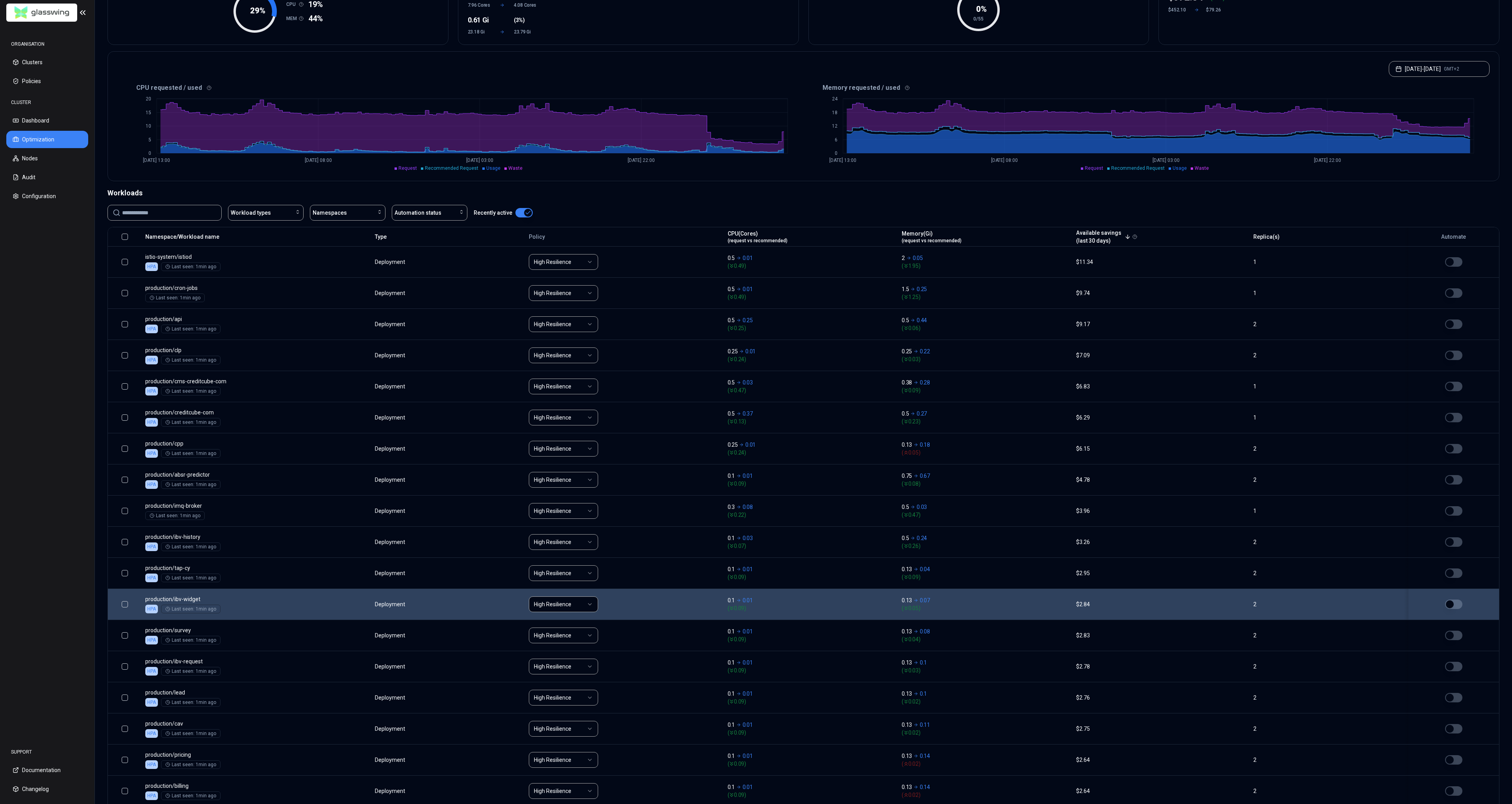
scroll to position [0, 0]
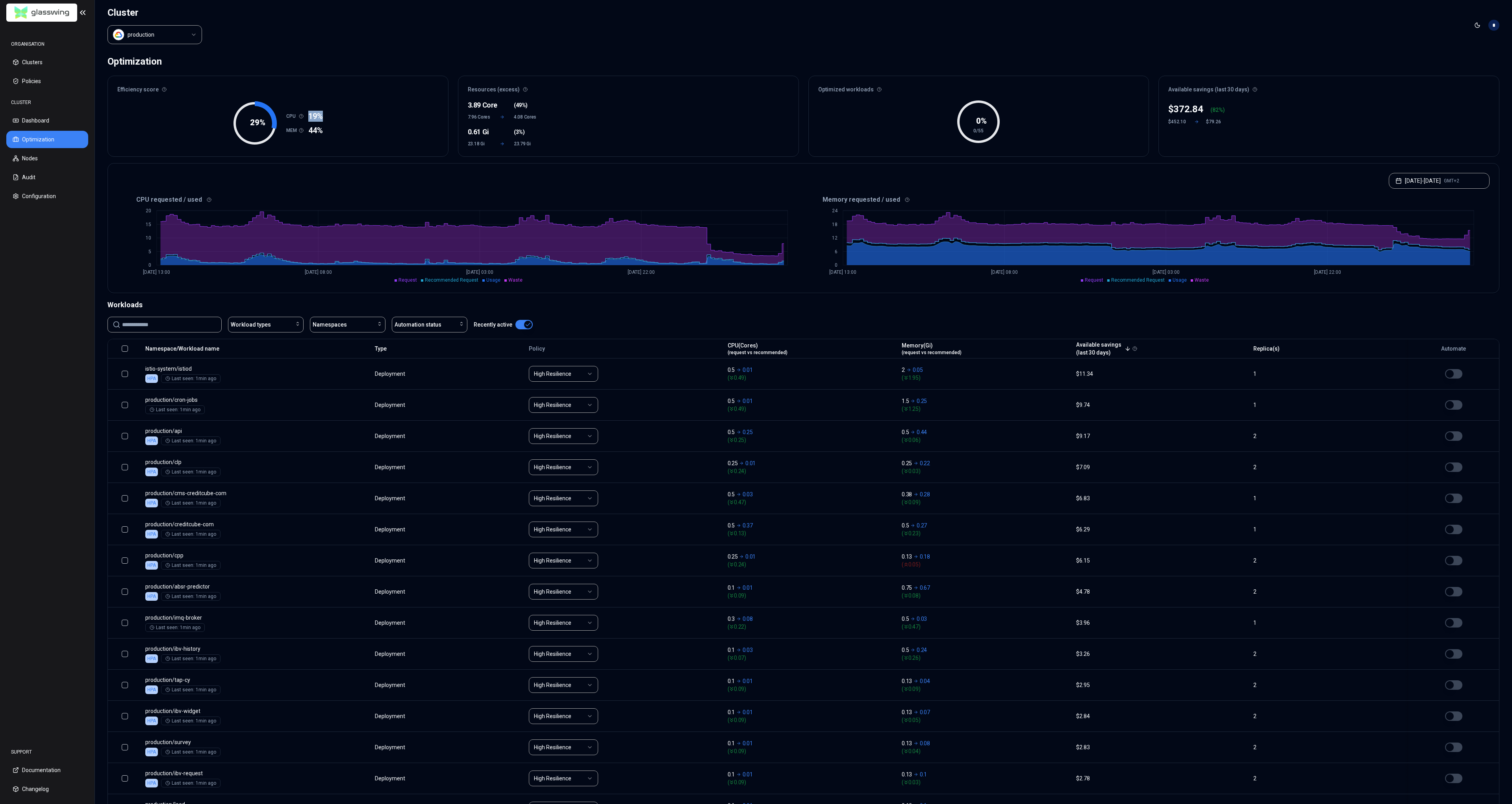
drag, startPoint x: 309, startPoint y: 115, endPoint x: 343, endPoint y: 113, distance: 34.1
click at [343, 113] on div "29 % CPU 19% MEM 44%" at bounding box center [278, 127] width 340 height 58
click at [470, 102] on div "3.89 Core" at bounding box center [480, 105] width 23 height 11
click at [477, 109] on div "3.89 Core" at bounding box center [480, 105] width 23 height 11
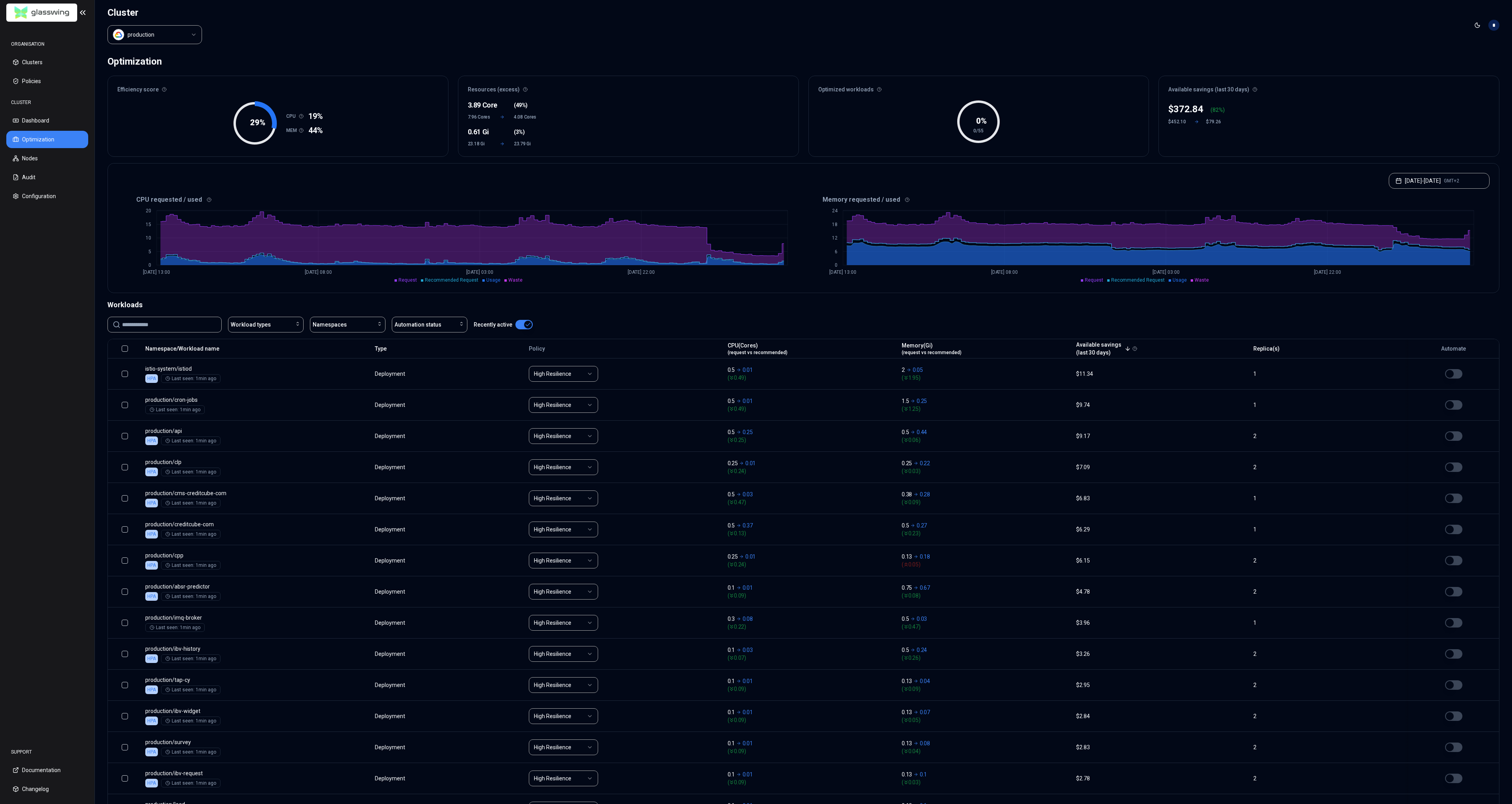
click at [471, 129] on div "0.61 Gi" at bounding box center [480, 132] width 23 height 11
click at [485, 133] on div "0.61 Gi" at bounding box center [480, 132] width 23 height 11
click at [473, 133] on div "0.61 Gi" at bounding box center [480, 132] width 23 height 11
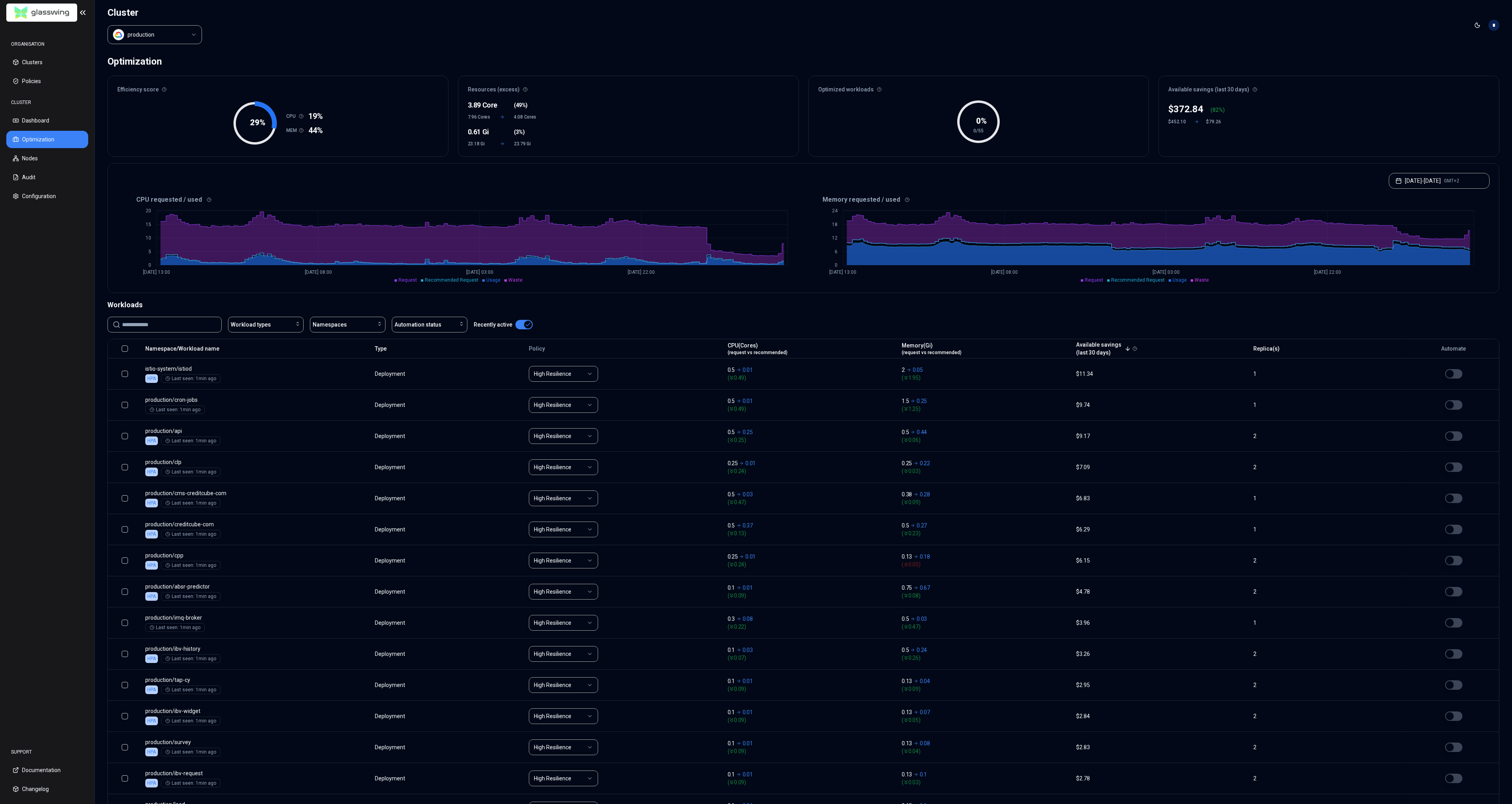
click at [485, 133] on div "0.61 Gi" at bounding box center [480, 132] width 23 height 11
click at [474, 133] on div "0.61 Gi" at bounding box center [480, 132] width 23 height 11
drag, startPoint x: 509, startPoint y: 132, endPoint x: 575, endPoint y: 138, distance: 66.3
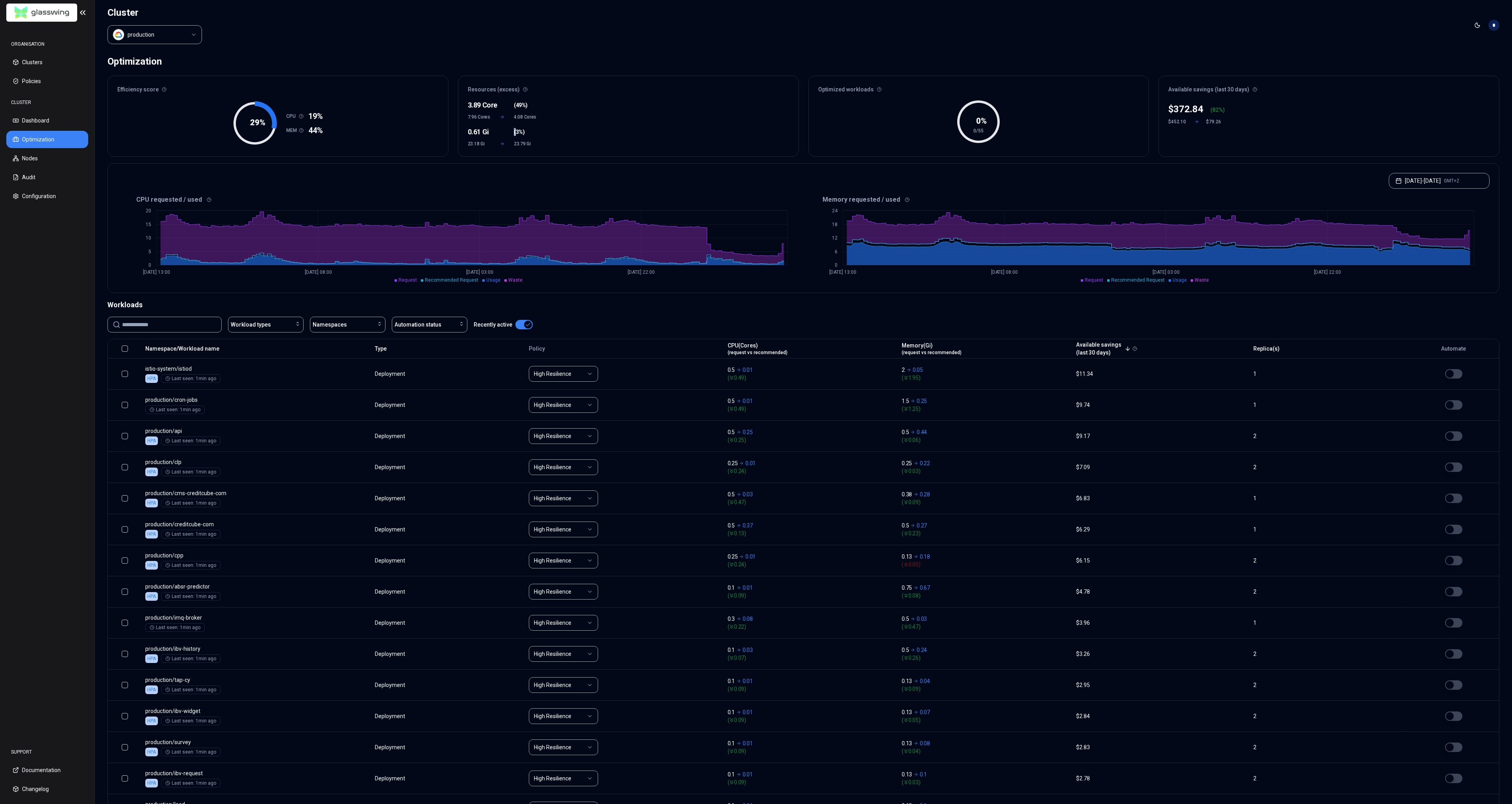
click at [559, 133] on div "3.89 Core ( 49% ) 7.96 Cores 4.08 Cores 0.61 Gi ( 3% ) 23.18 Gi 23.79 Gi" at bounding box center [629, 127] width 340 height 58
click at [588, 139] on div "3.89 Core ( 49% ) 7.96 Cores 4.08 Cores 0.61 Gi ( 3% ) 23.18 Gi 23.79 Gi" at bounding box center [629, 127] width 340 height 58
